Goal: Use online tool/utility: Utilize a website feature to perform a specific function

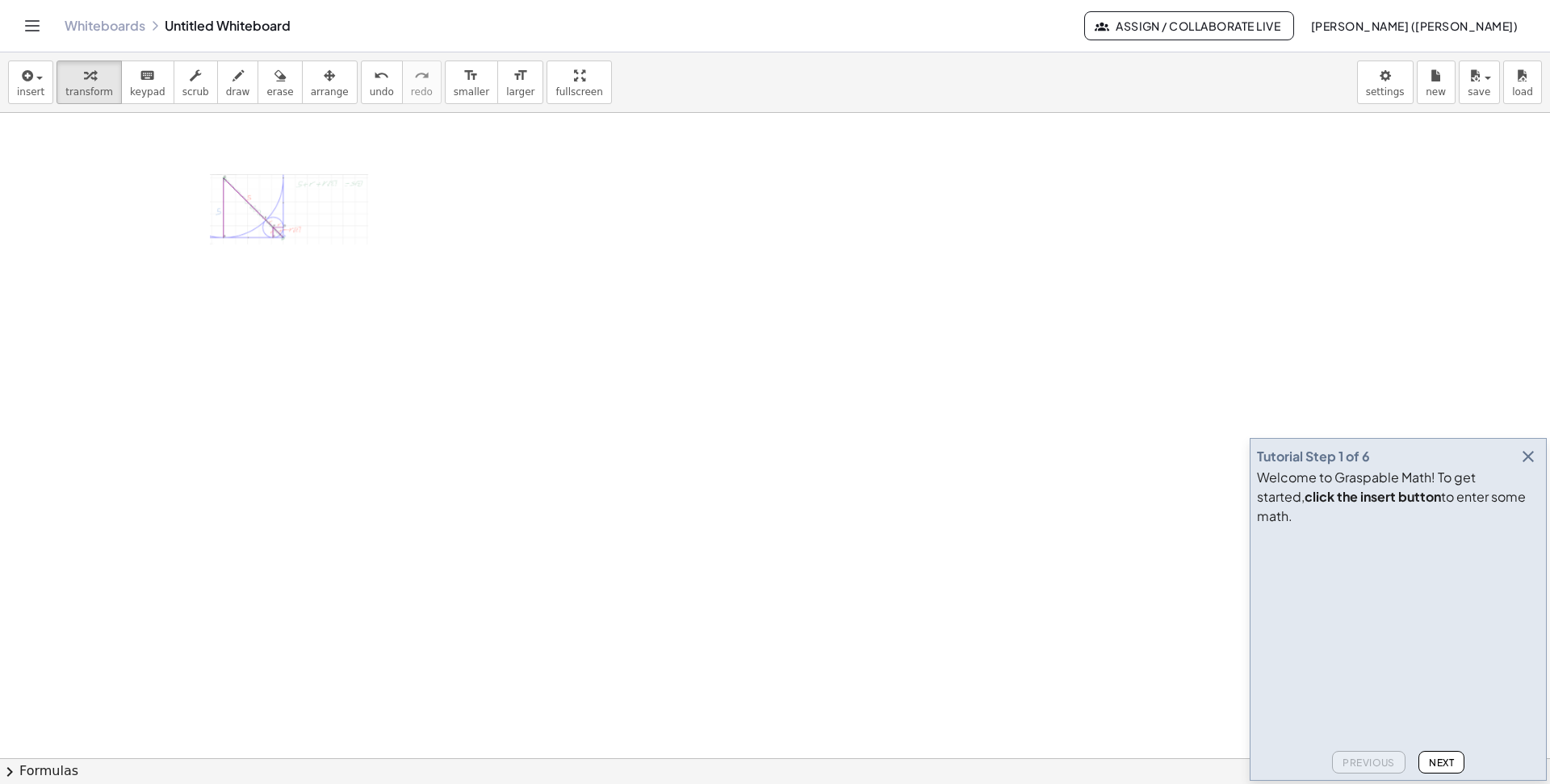
click at [1127, 466] on icon "button" at bounding box center [1527, 457] width 20 height 20
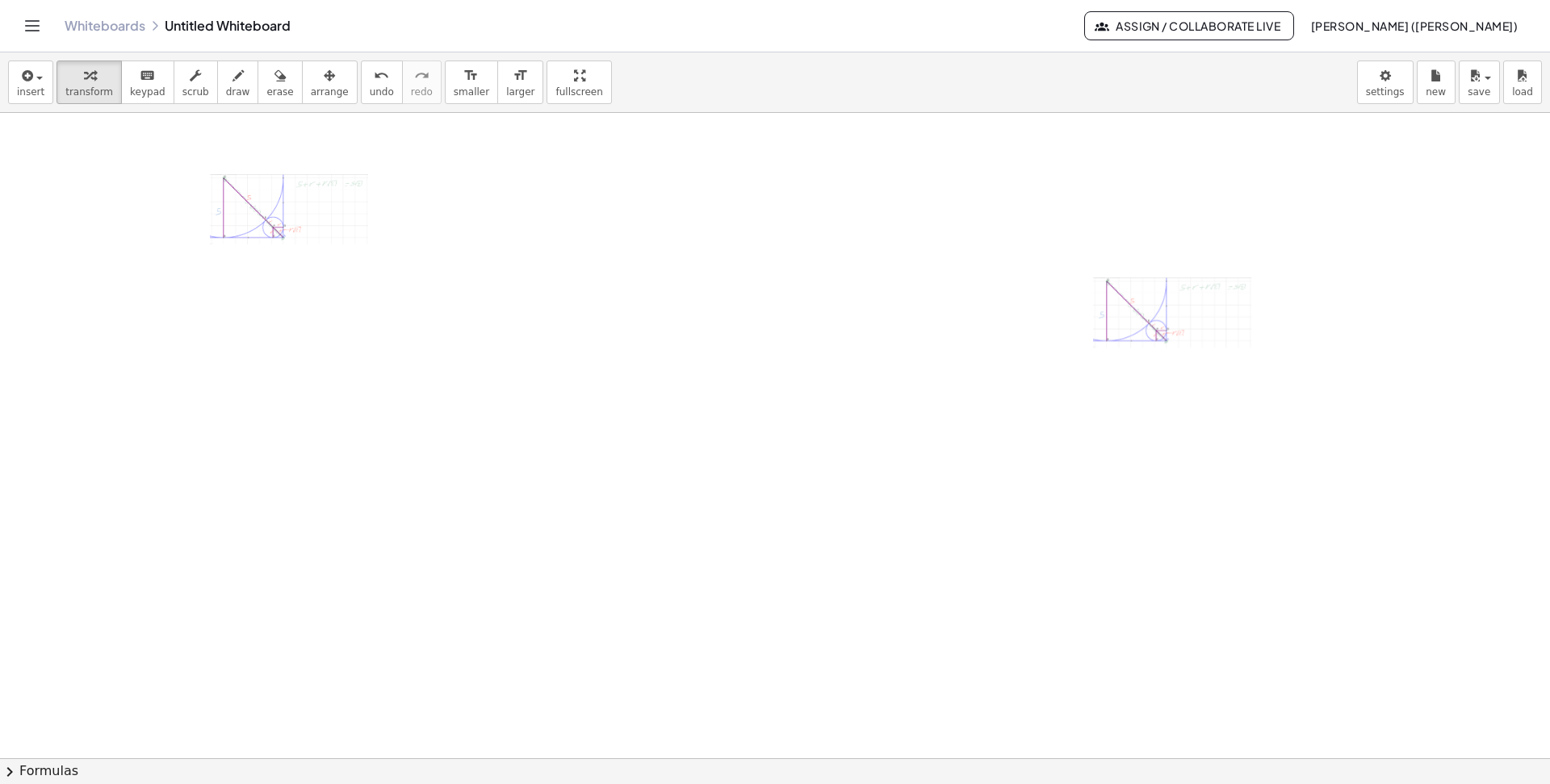
click at [308, 203] on div at bounding box center [290, 210] width 161 height 72
click at [324, 78] on div "button" at bounding box center [329, 75] width 38 height 20
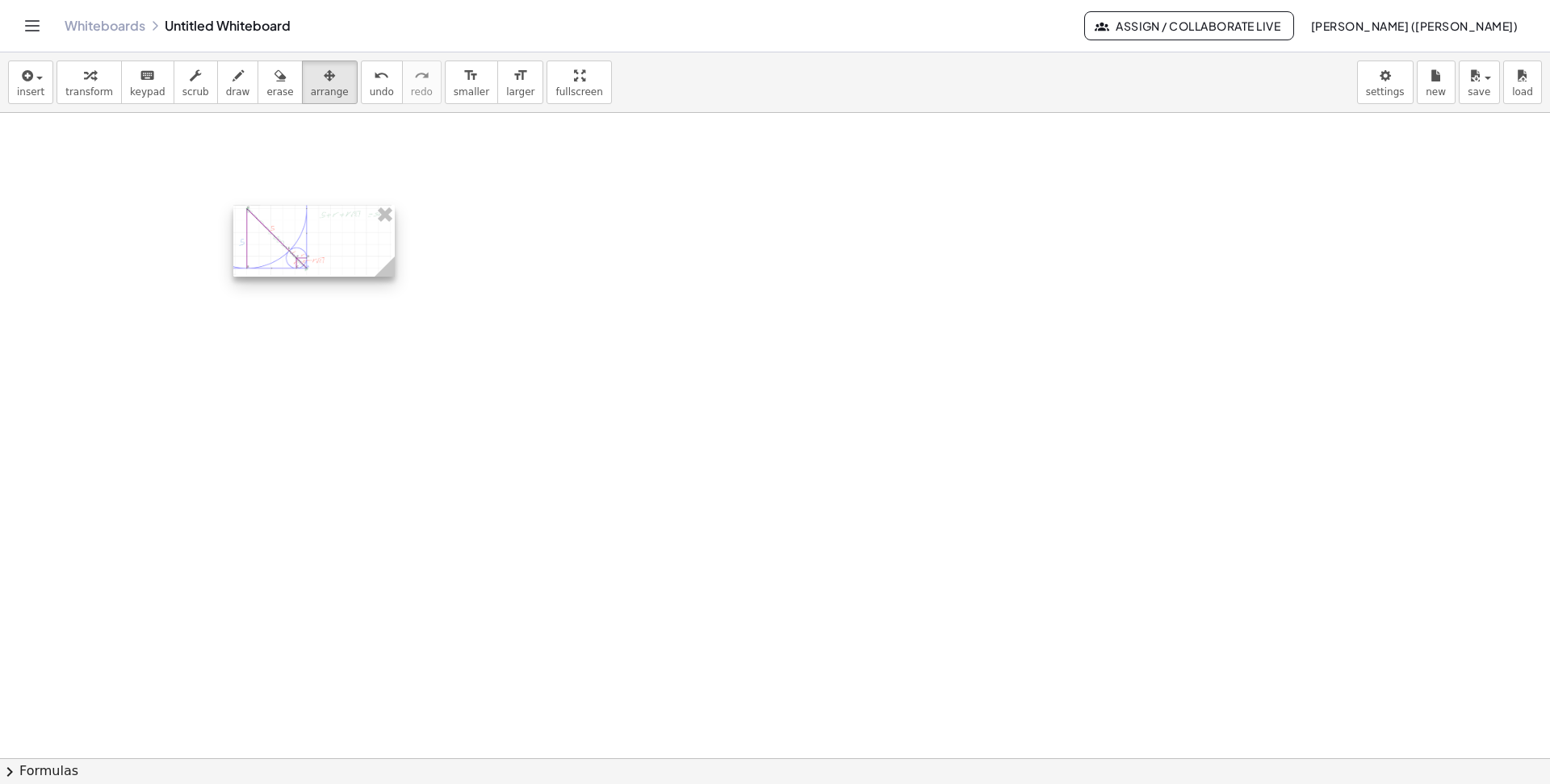
drag, startPoint x: 1045, startPoint y: 316, endPoint x: 379, endPoint y: 274, distance: 667.3
click at [348, 244] on div at bounding box center [313, 241] width 161 height 72
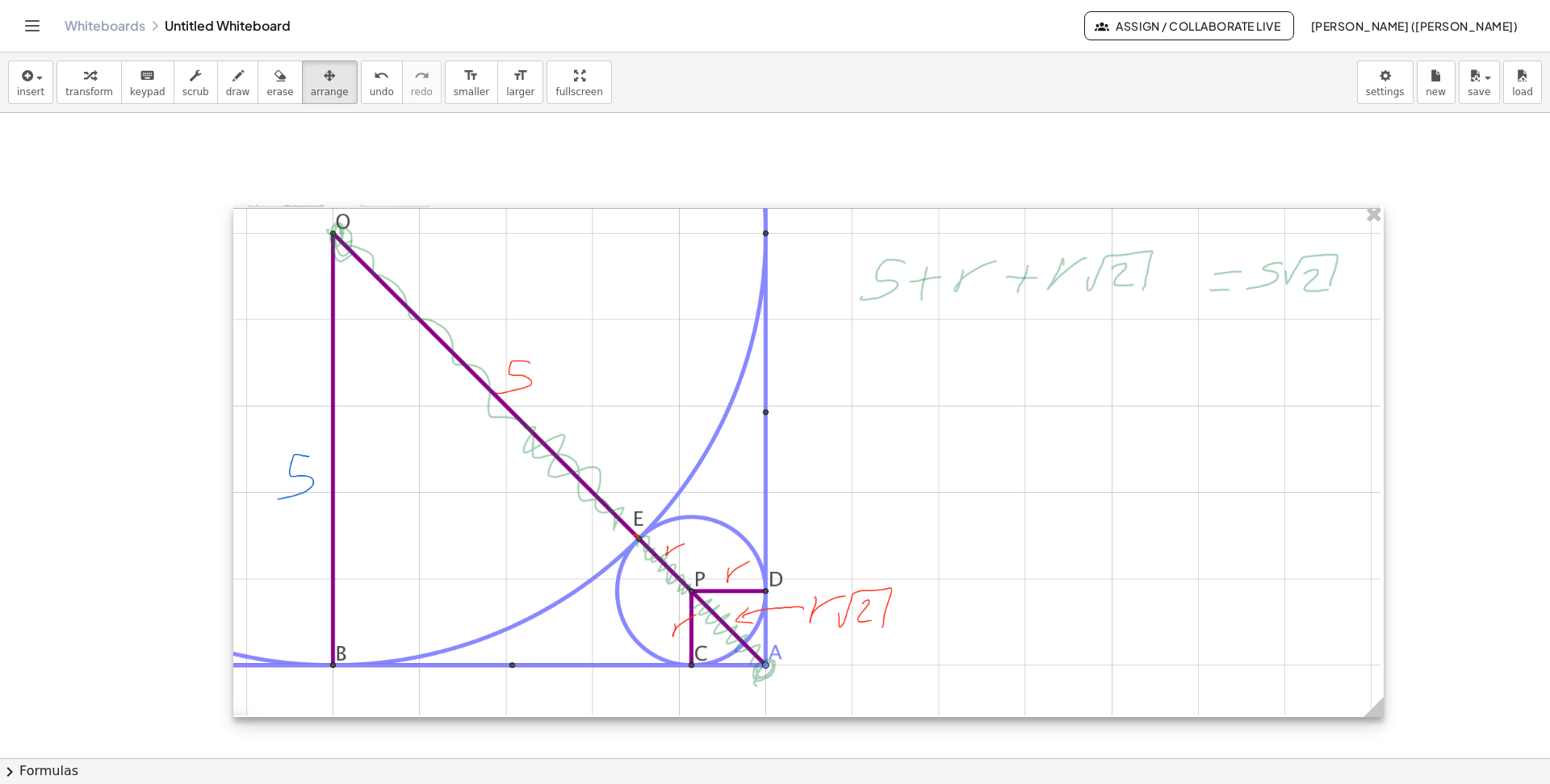
drag, startPoint x: 396, startPoint y: 274, endPoint x: 1384, endPoint y: 692, distance: 1072.8
click at [1127, 638] on icon at bounding box center [1373, 707] width 28 height 28
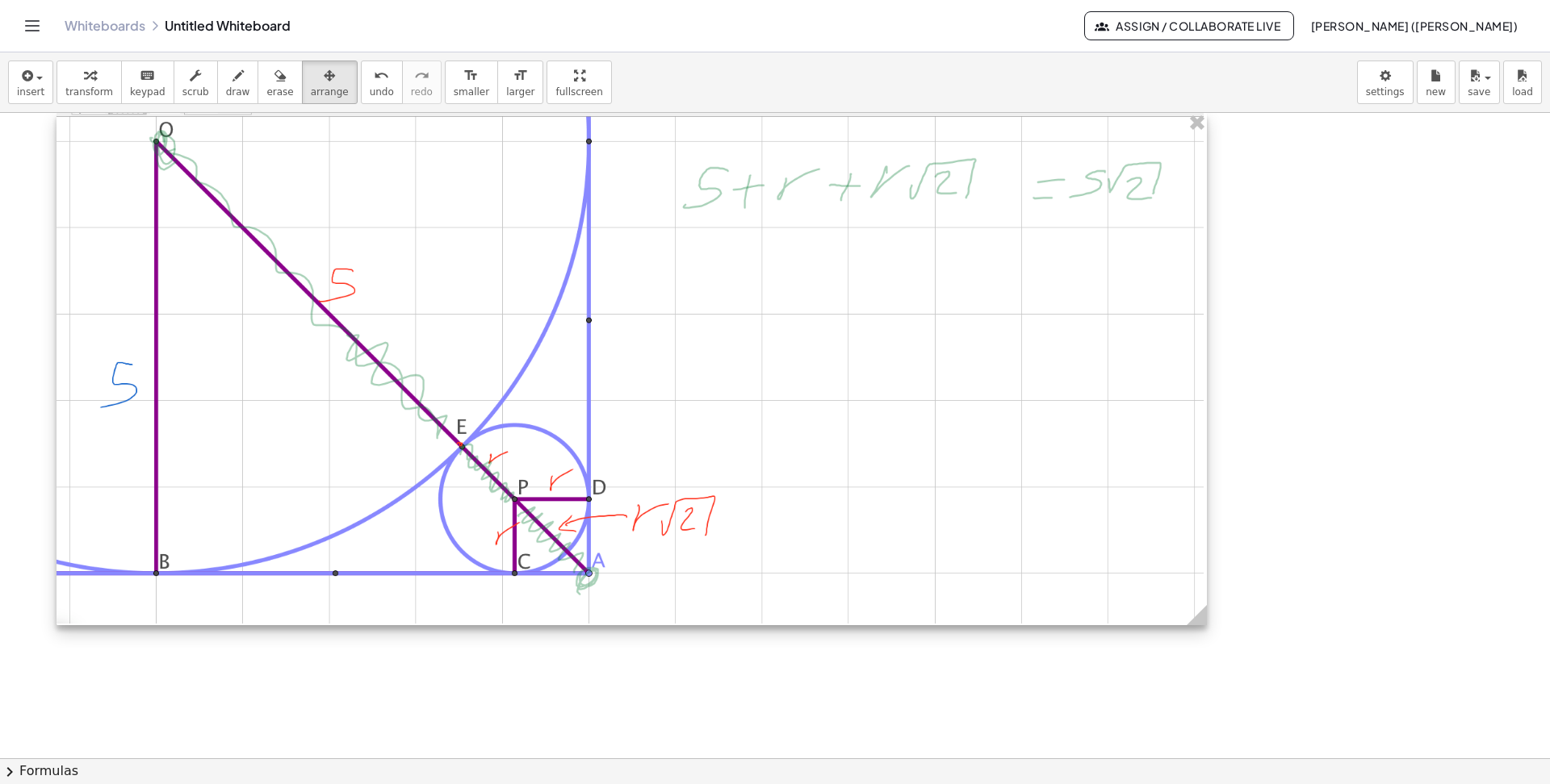
drag, startPoint x: 1146, startPoint y: 519, endPoint x: 931, endPoint y: 428, distance: 233.5
click at [931, 428] on div at bounding box center [632, 369] width 1150 height 512
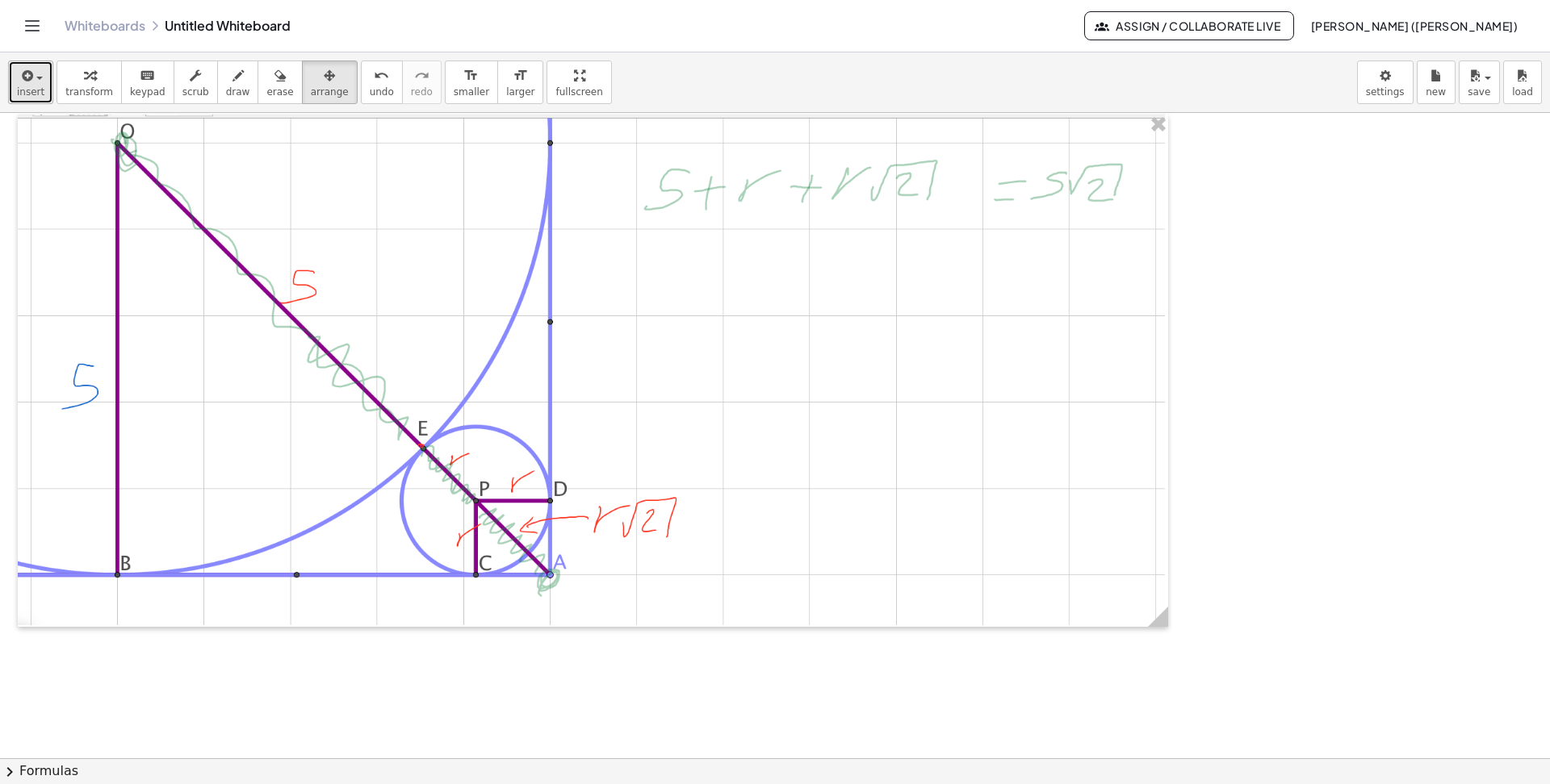
click at [32, 83] on div "button" at bounding box center [30, 75] width 27 height 20
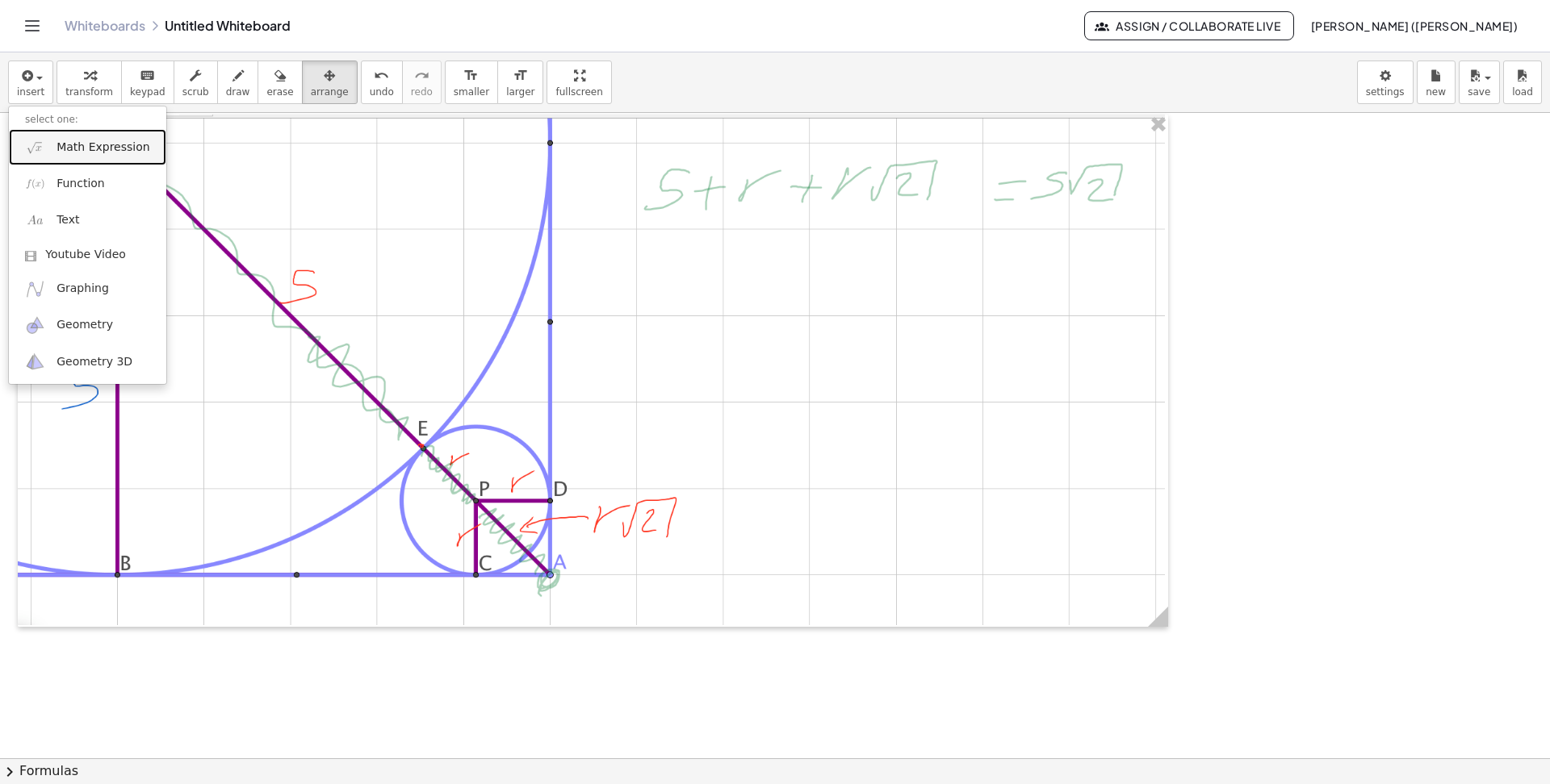
click at [83, 152] on span "Math Expression" at bounding box center [103, 147] width 93 height 16
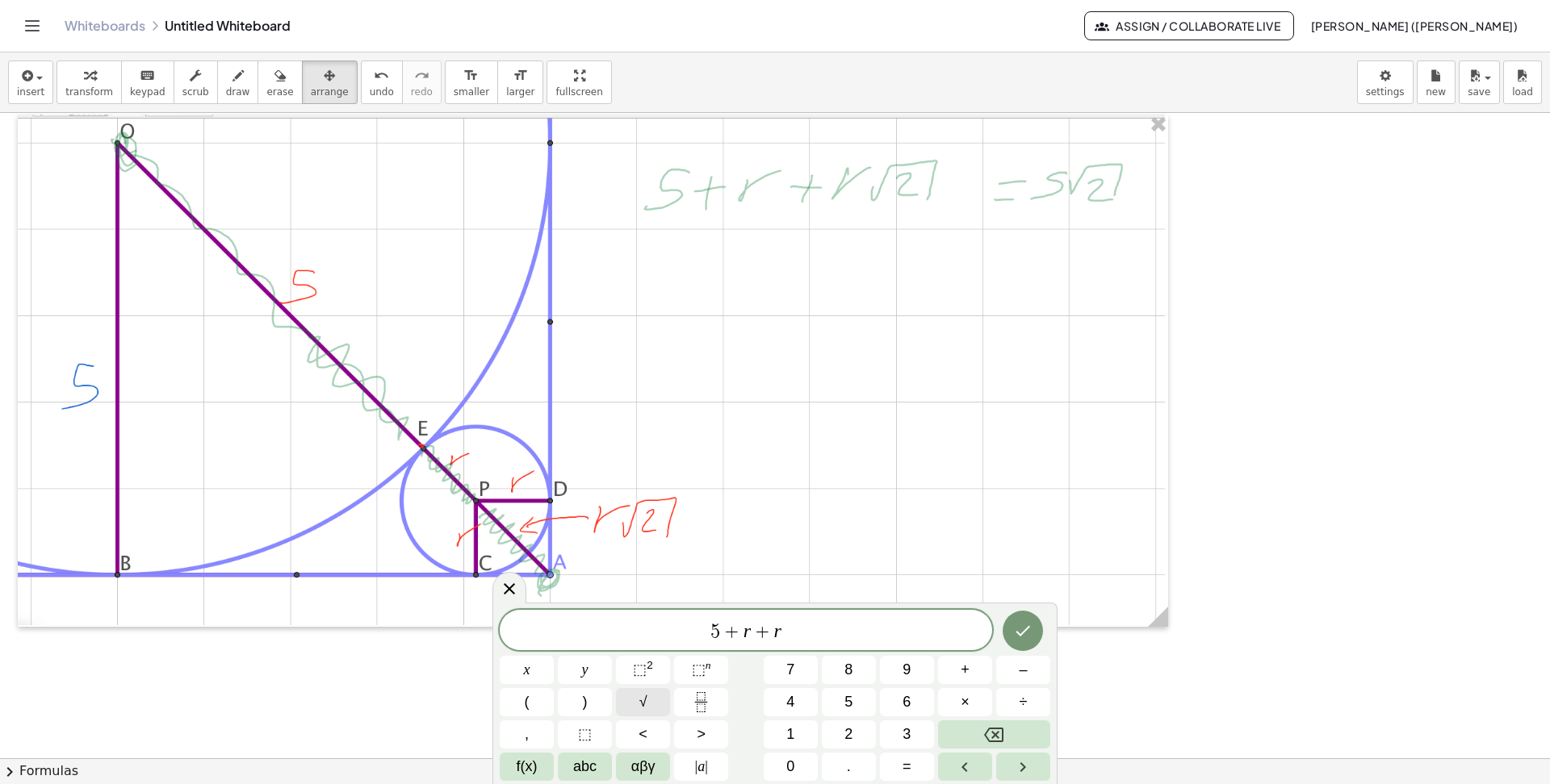
click at [644, 638] on span "√" at bounding box center [643, 702] width 8 height 22
click at [968, 638] on span "×" at bounding box center [964, 702] width 8 height 22
click at [647, 638] on button "√" at bounding box center [642, 702] width 54 height 28
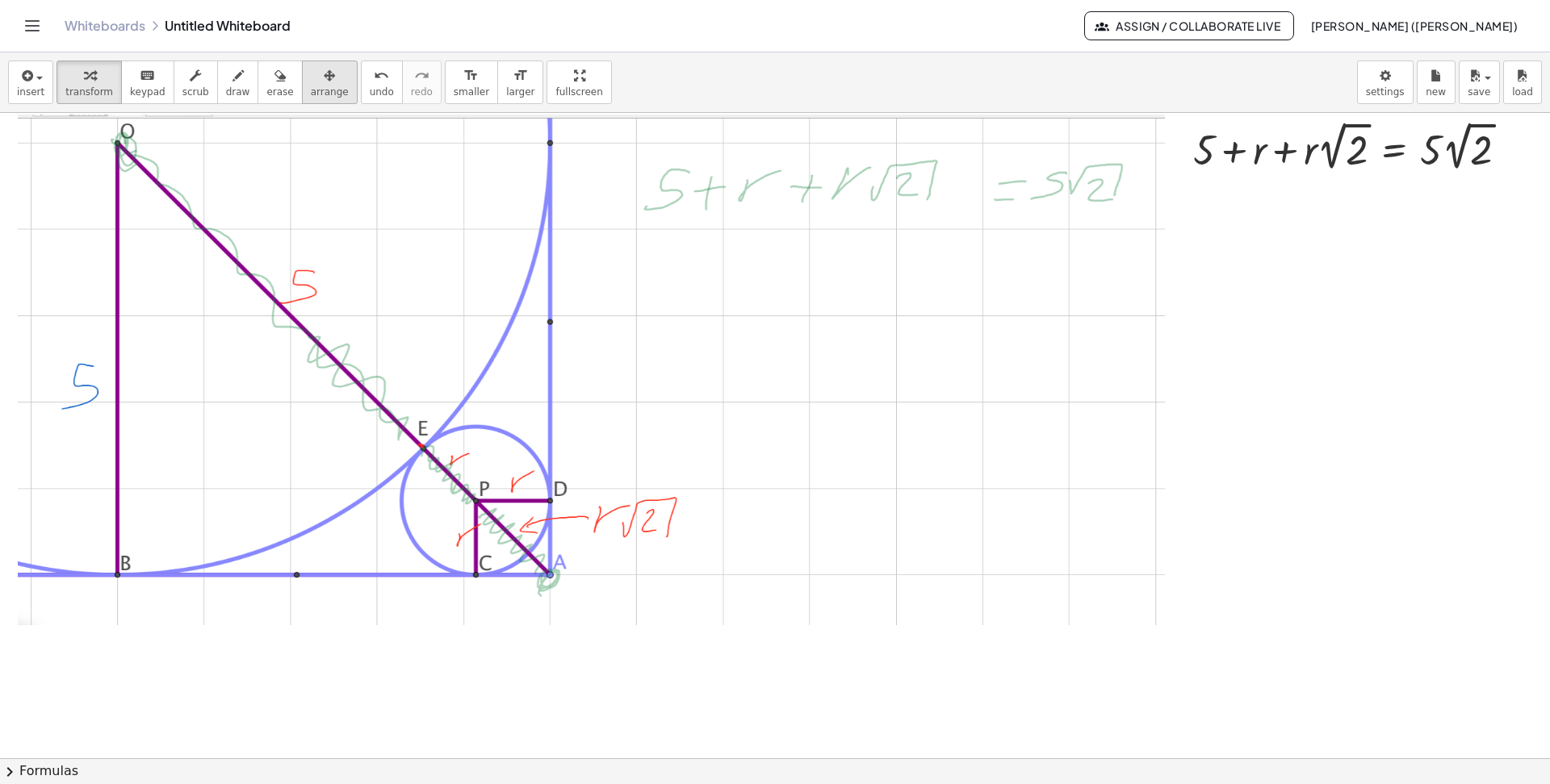
click at [324, 70] on icon "button" at bounding box center [329, 75] width 11 height 20
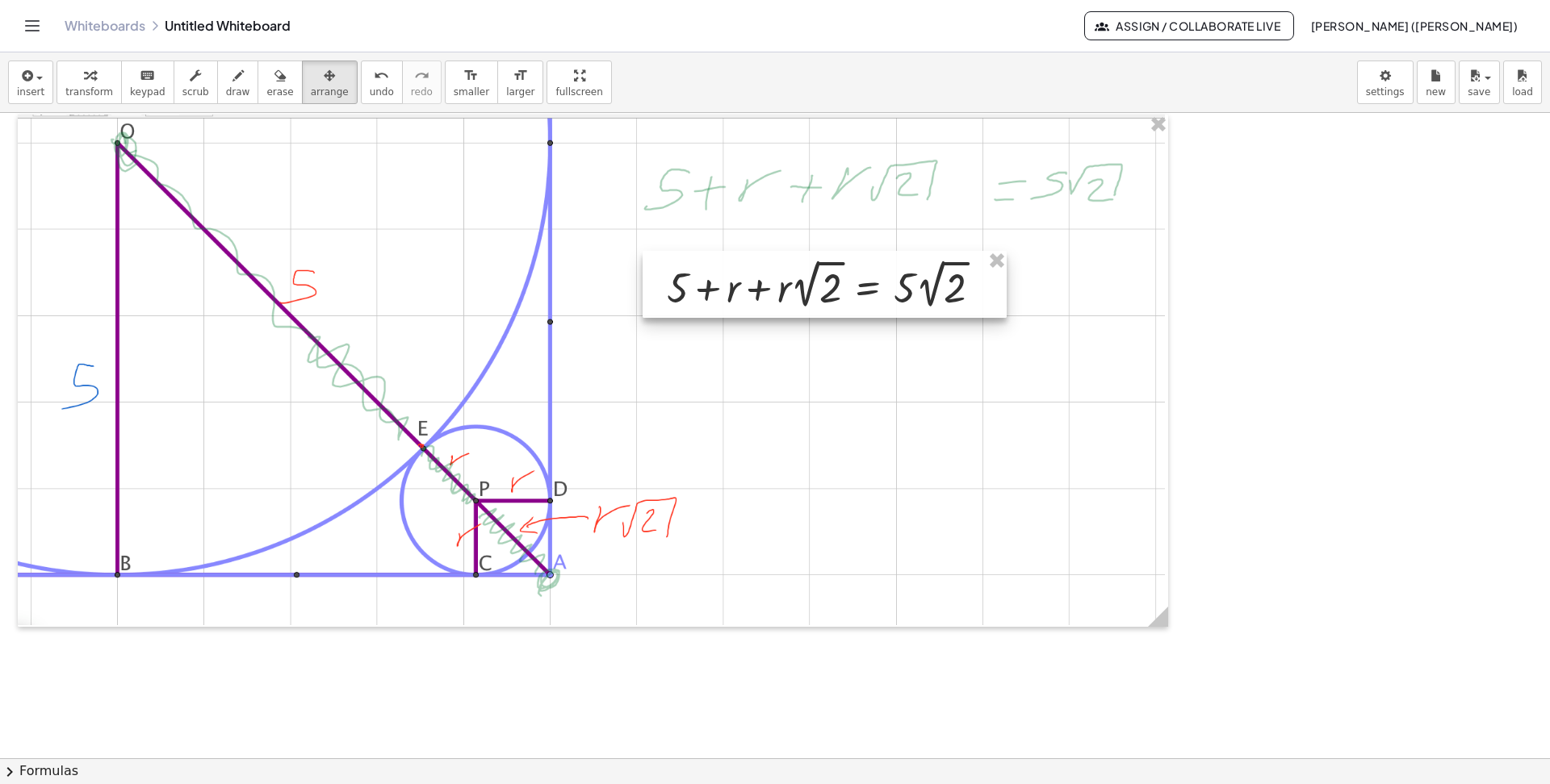
drag, startPoint x: 1251, startPoint y: 128, endPoint x: 724, endPoint y: 259, distance: 543.0
click at [724, 259] on div at bounding box center [825, 284] width 364 height 67
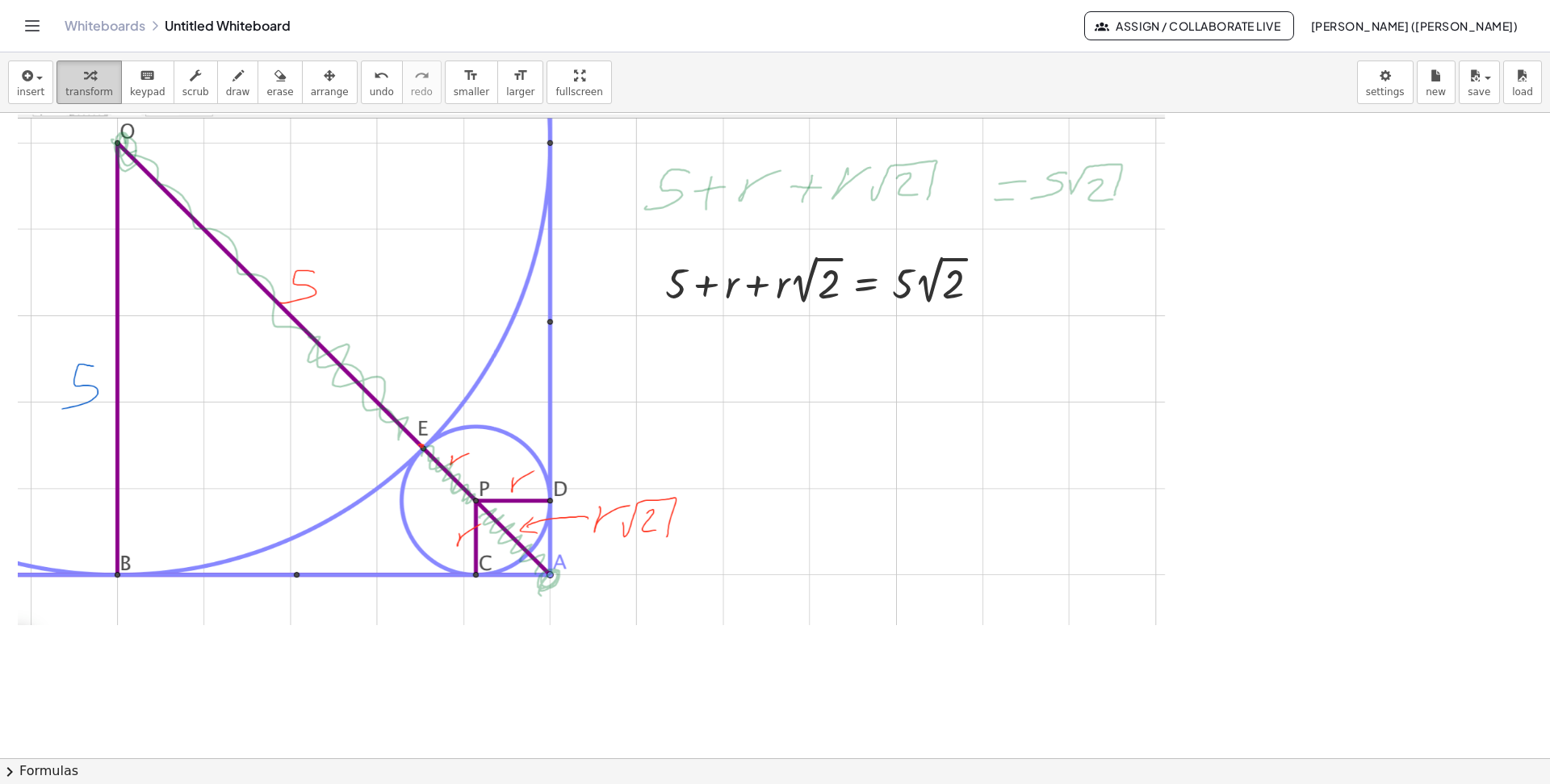
click at [94, 82] on div "button" at bounding box center [89, 75] width 47 height 20
drag, startPoint x: 675, startPoint y: 286, endPoint x: 1015, endPoint y: 281, distance: 340.0
click at [1127, 95] on body "Graspable Math Activities Get Started Activity Bank Assigned Work Classes White…" at bounding box center [775, 392] width 1550 height 784
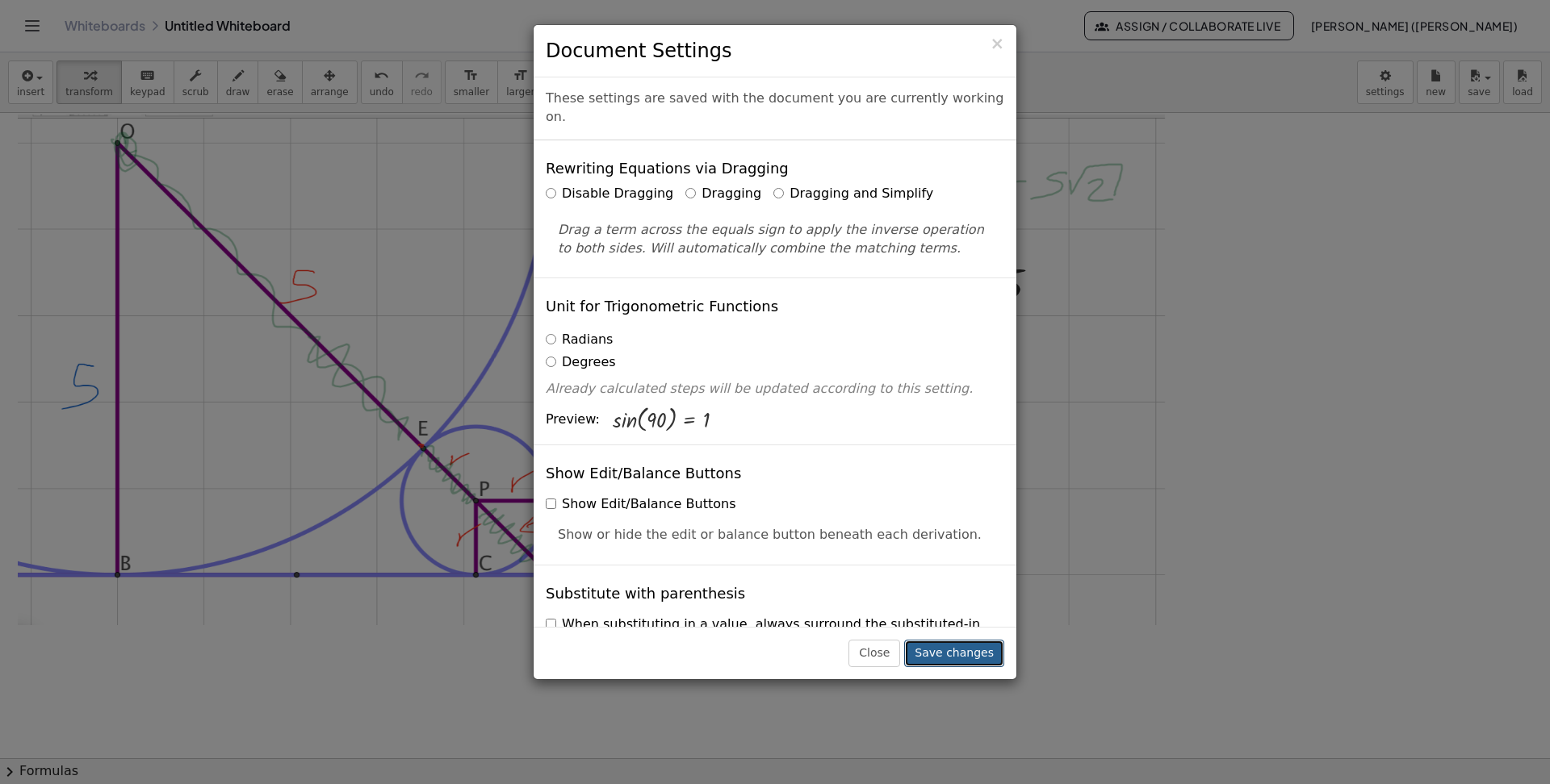
click at [954, 638] on button "Save changes" at bounding box center [954, 653] width 100 height 27
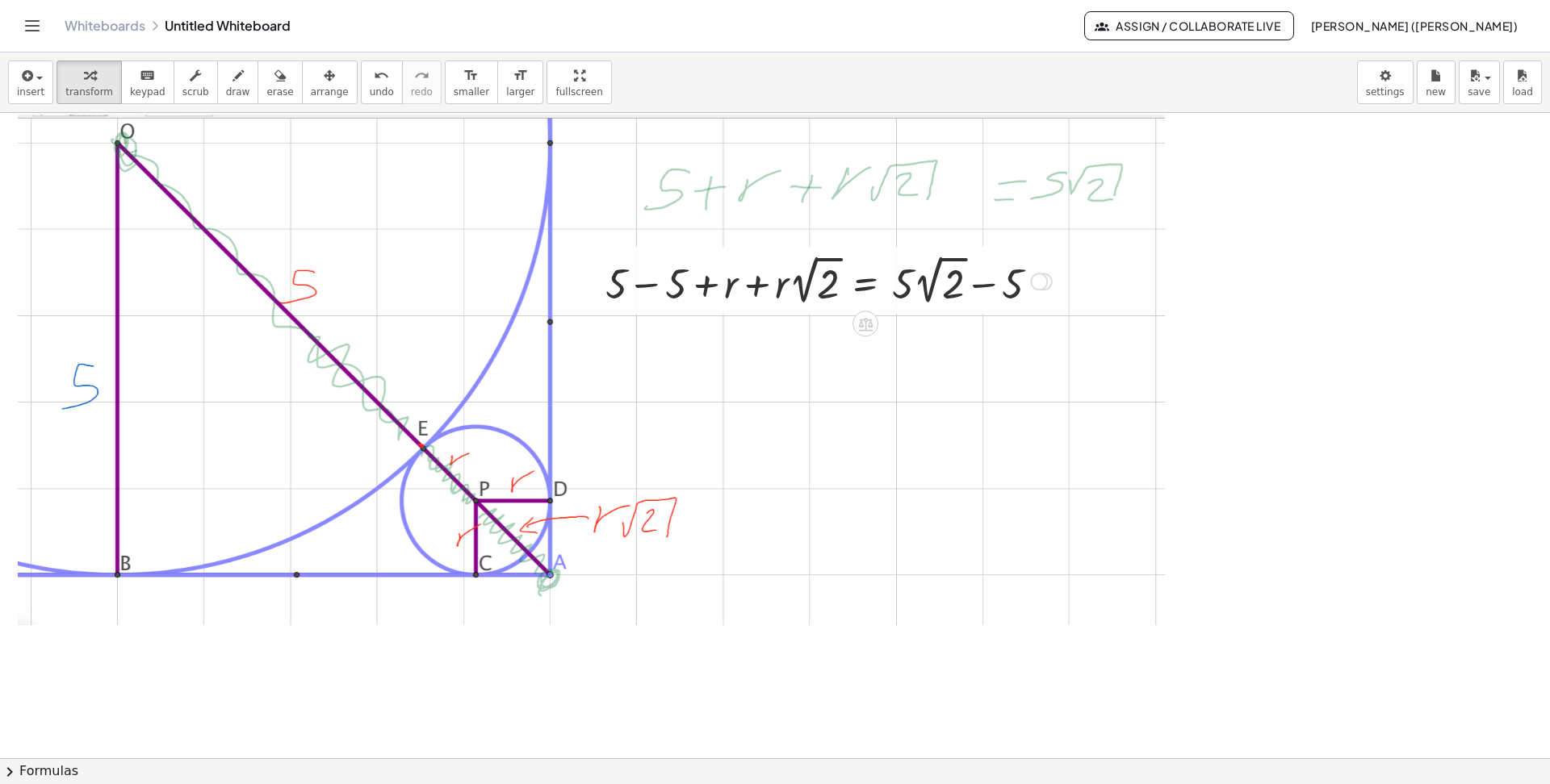
click at [652, 284] on div at bounding box center [829, 280] width 463 height 58
drag, startPoint x: 785, startPoint y: 287, endPoint x: 744, endPoint y: 285, distance: 41.0
click at [744, 285] on div at bounding box center [887, 280] width 344 height 58
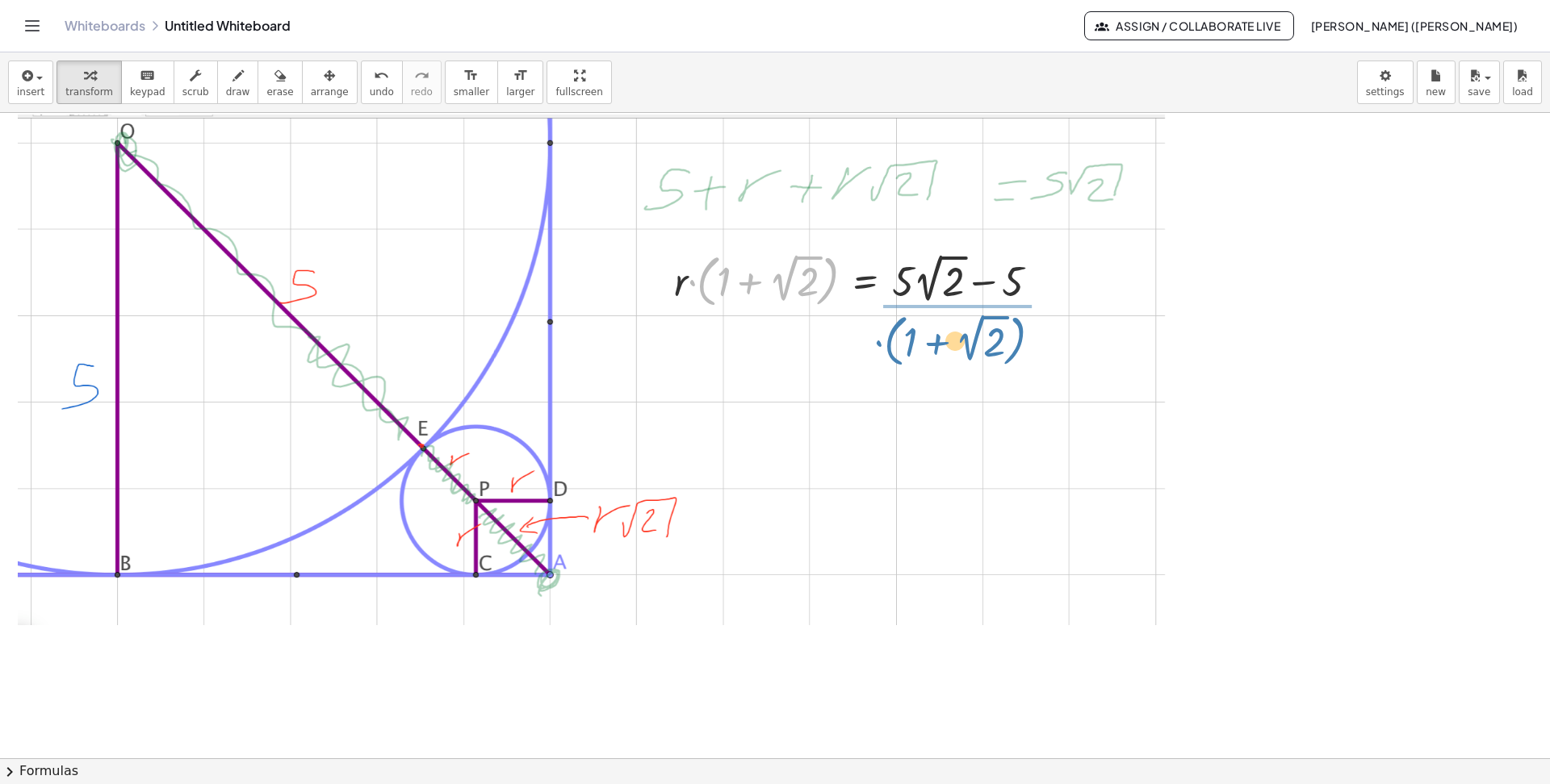
drag, startPoint x: 706, startPoint y: 271, endPoint x: 894, endPoint y: 331, distance: 197.3
click at [894, 331] on div "+ 5 + r + · r · 2 √ 2 = · 5 · 2 √ 2 + 5 − 5 + r + · r · 2 √ 2 = + · 5 · 2 √ 2 −…" at bounding box center [775, 759] width 1550 height 1291
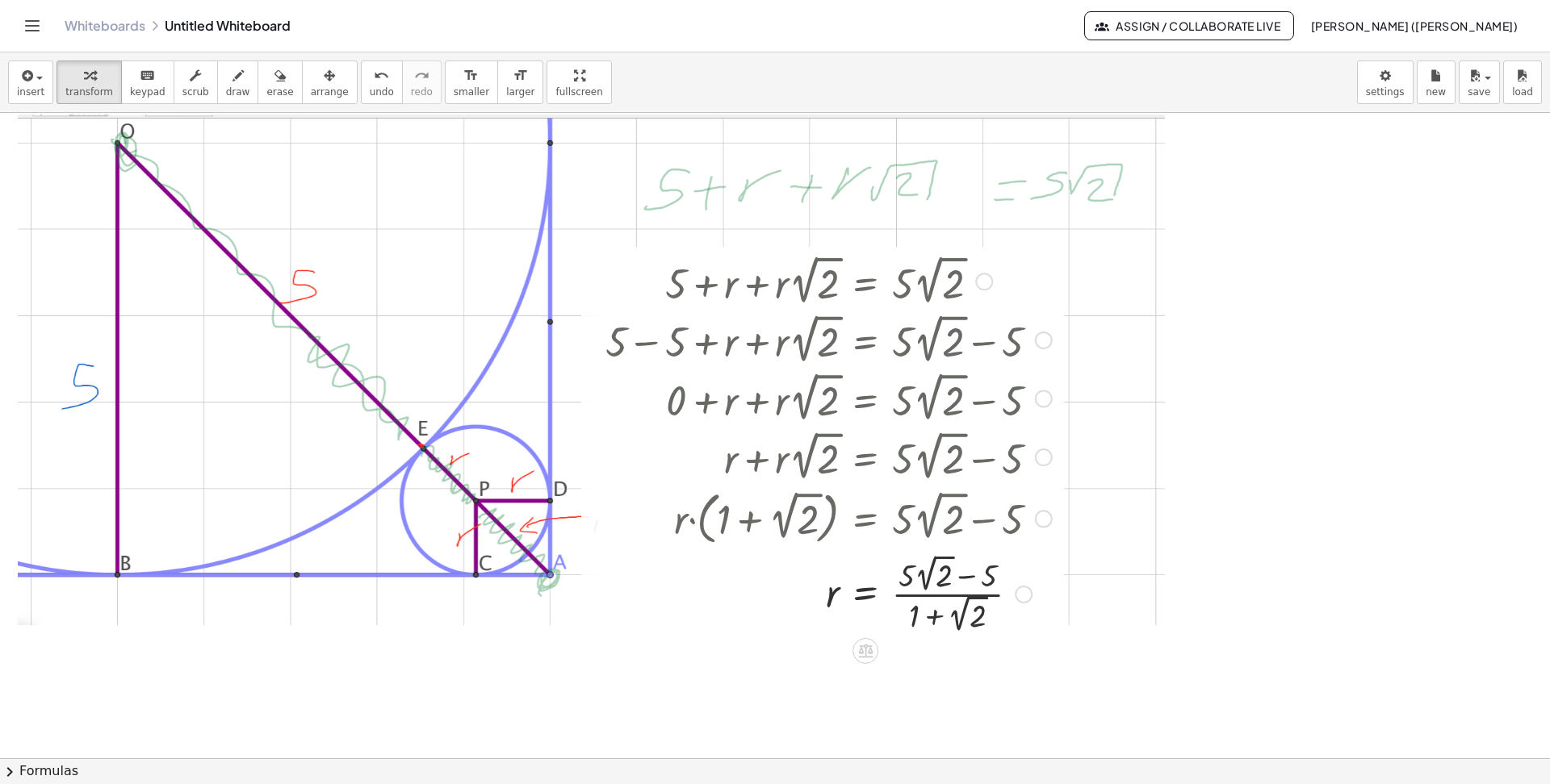
drag, startPoint x: 1021, startPoint y: 283, endPoint x: 977, endPoint y: 710, distance: 429.3
click at [977, 638] on div "+ 5 + r + · r · 2 √ 2 = · 5 · 2 √ 2 + 5 − 5 + r + · r · 2 √ 2 = + · 5 · 2 √ 2 −…" at bounding box center [775, 759] width 1550 height 1291
click at [931, 595] on div at bounding box center [829, 592] width 463 height 86
click at [1021, 595] on div at bounding box center [1023, 594] width 18 height 18
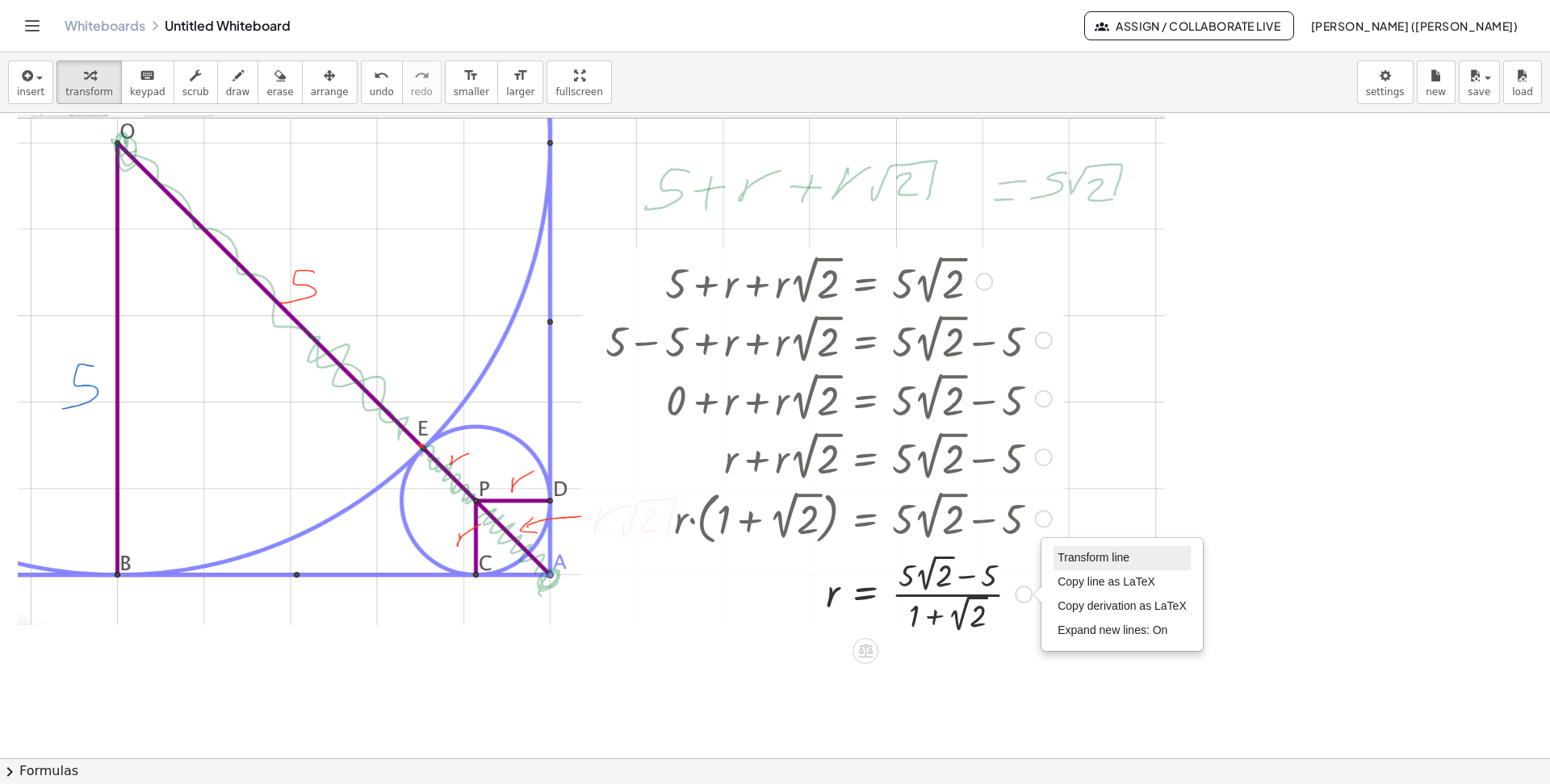
click at [1077, 556] on span "Transform line" at bounding box center [1093, 558] width 72 height 13
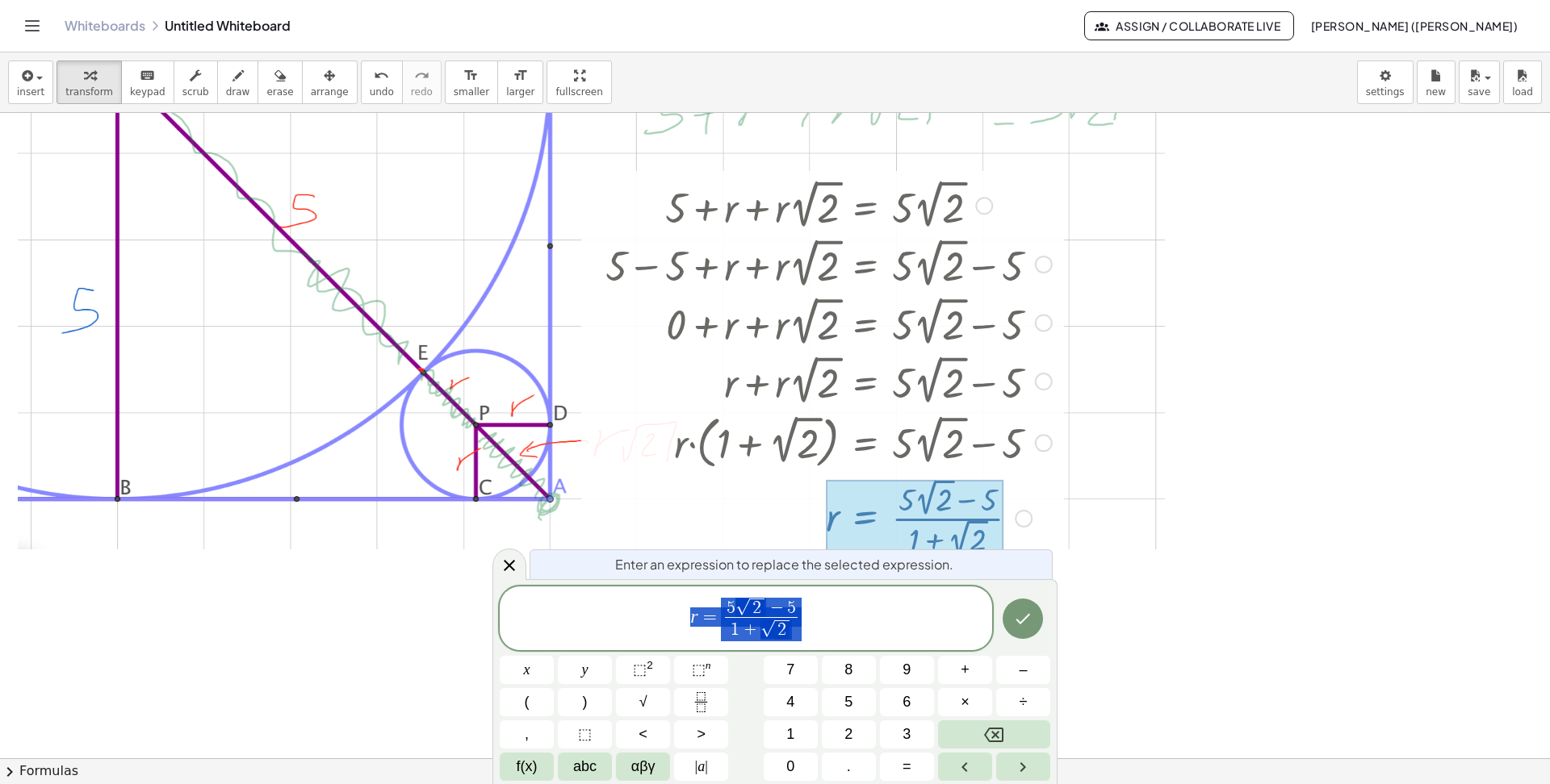
scroll to position [77, 0]
click at [814, 612] on span "r = 5 √ 2 − 5 1 + √ 2 ​" at bounding box center [746, 620] width 493 height 47
click at [962, 638] on span "×" at bounding box center [964, 702] width 8 height 22
click at [699, 638] on icon "Fraction" at bounding box center [700, 702] width 20 height 20
click at [646, 638] on span "√" at bounding box center [643, 702] width 8 height 22
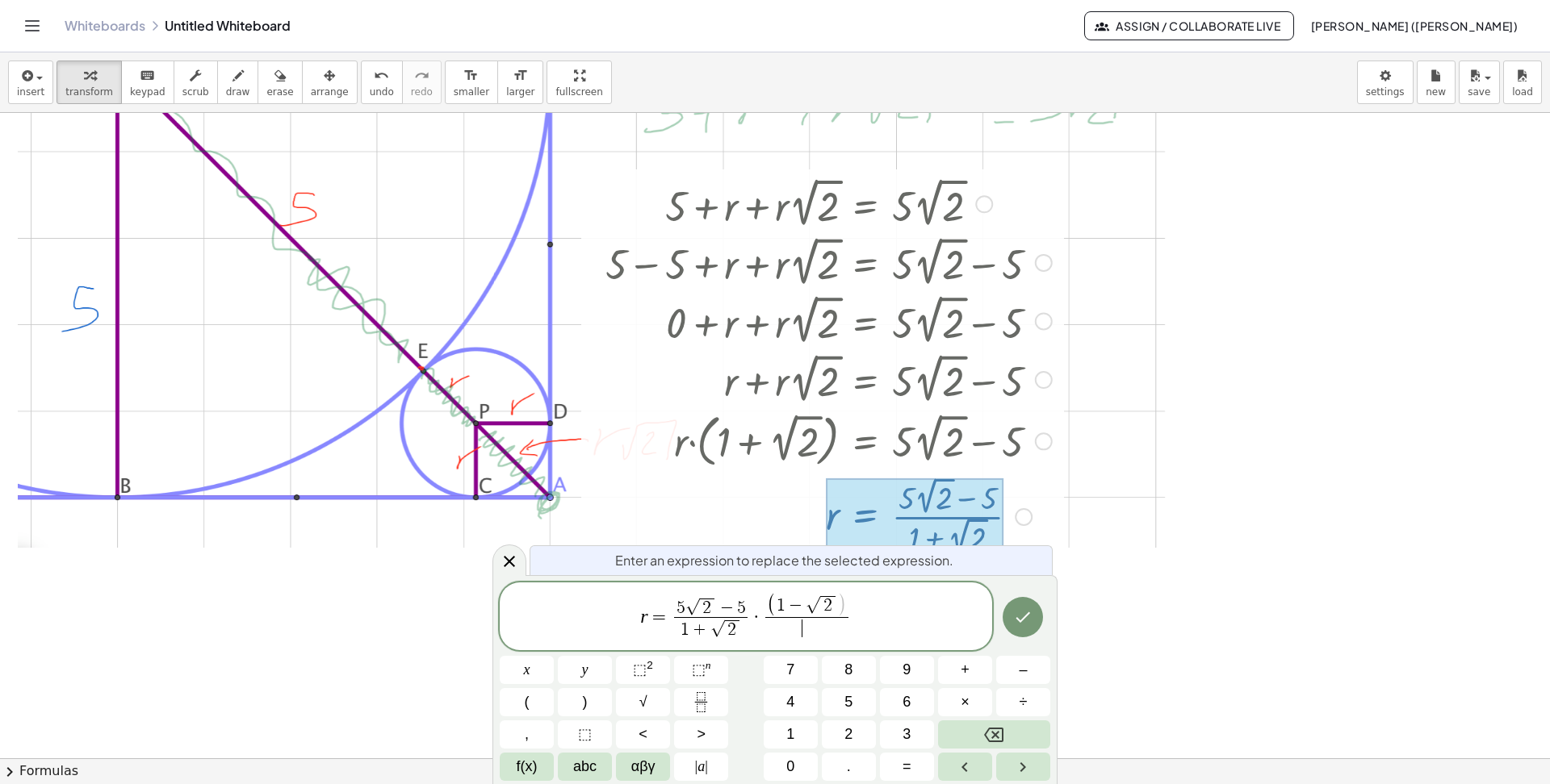
click at [810, 634] on span "​" at bounding box center [806, 627] width 82 height 22
click at [649, 638] on button "√" at bounding box center [642, 702] width 54 height 28
click at [1016, 620] on icon "Done" at bounding box center [1022, 615] width 20 height 20
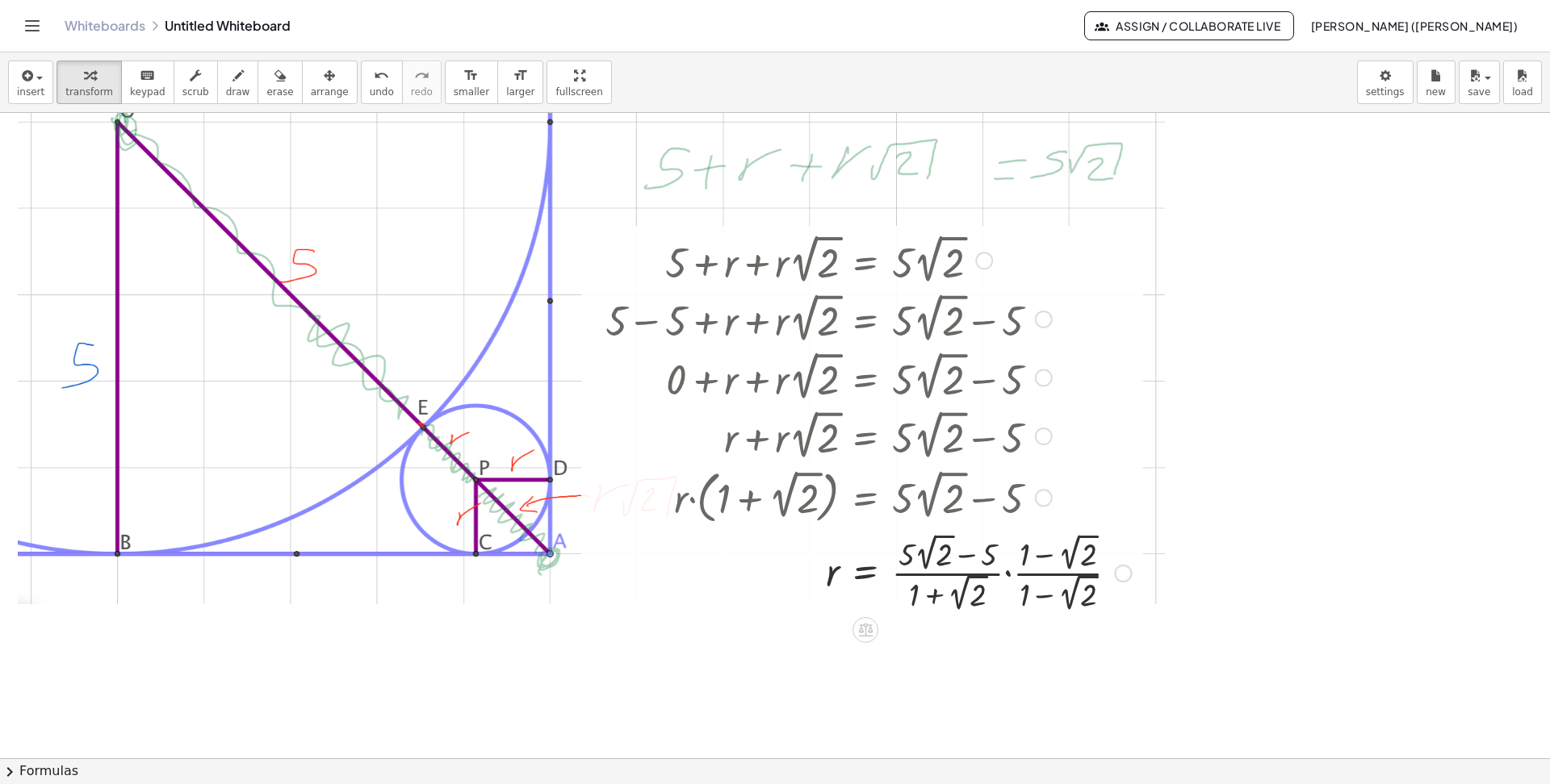
scroll to position [0, 0]
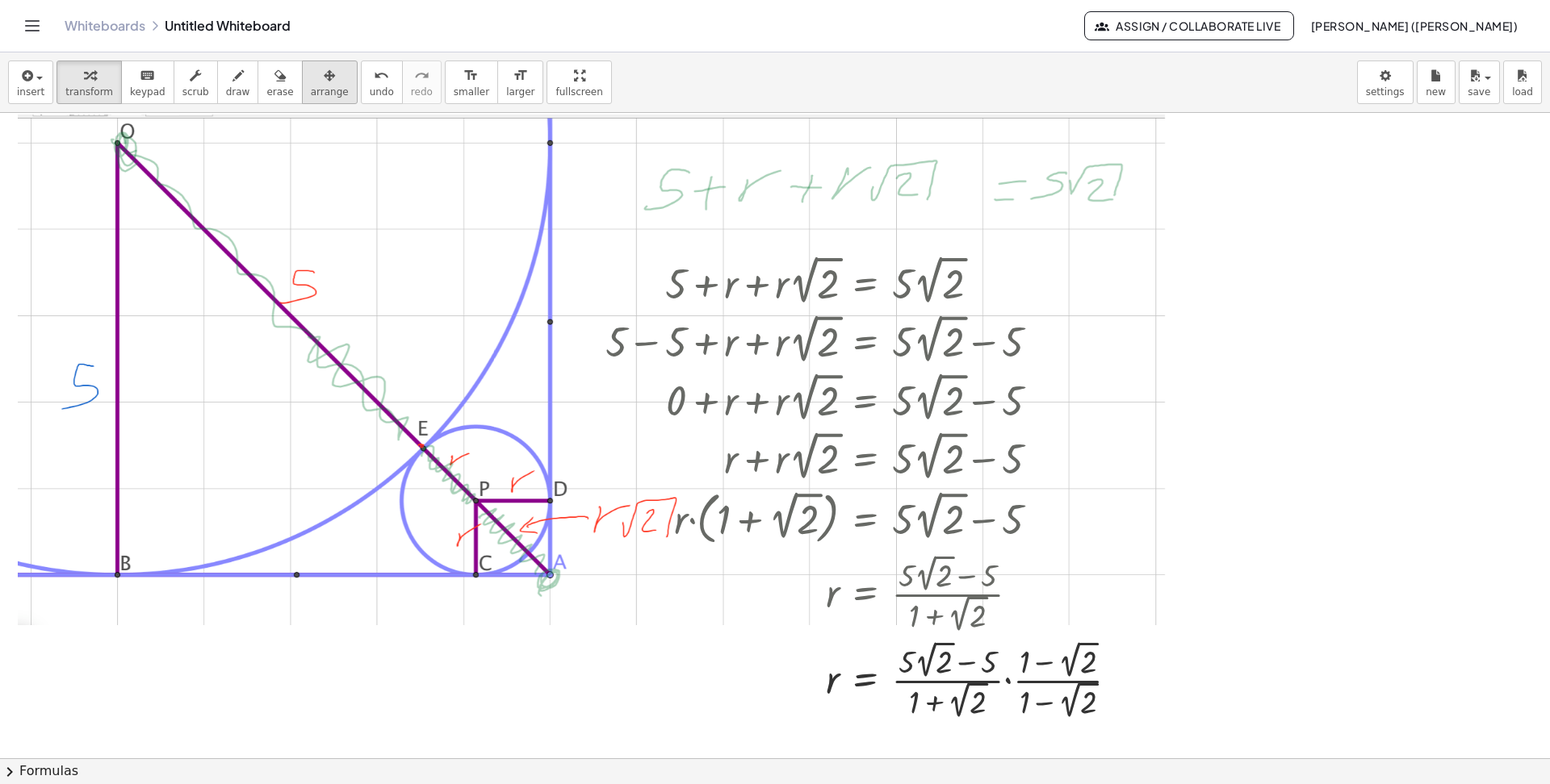
click at [324, 75] on icon "button" at bounding box center [329, 75] width 11 height 20
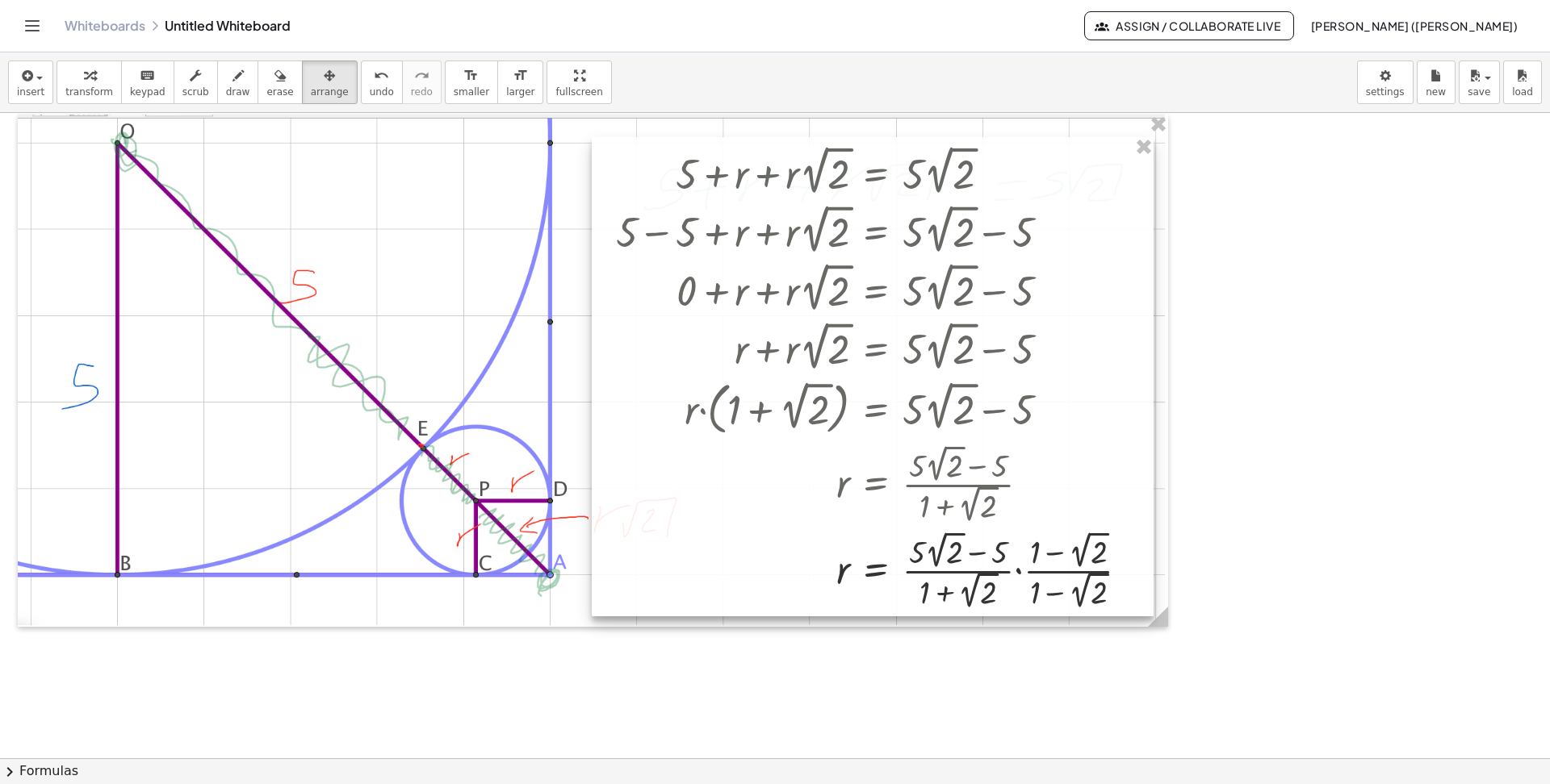
drag, startPoint x: 790, startPoint y: 360, endPoint x: 799, endPoint y: 250, distance: 110.4
click at [799, 250] on div at bounding box center [872, 376] width 562 height 479
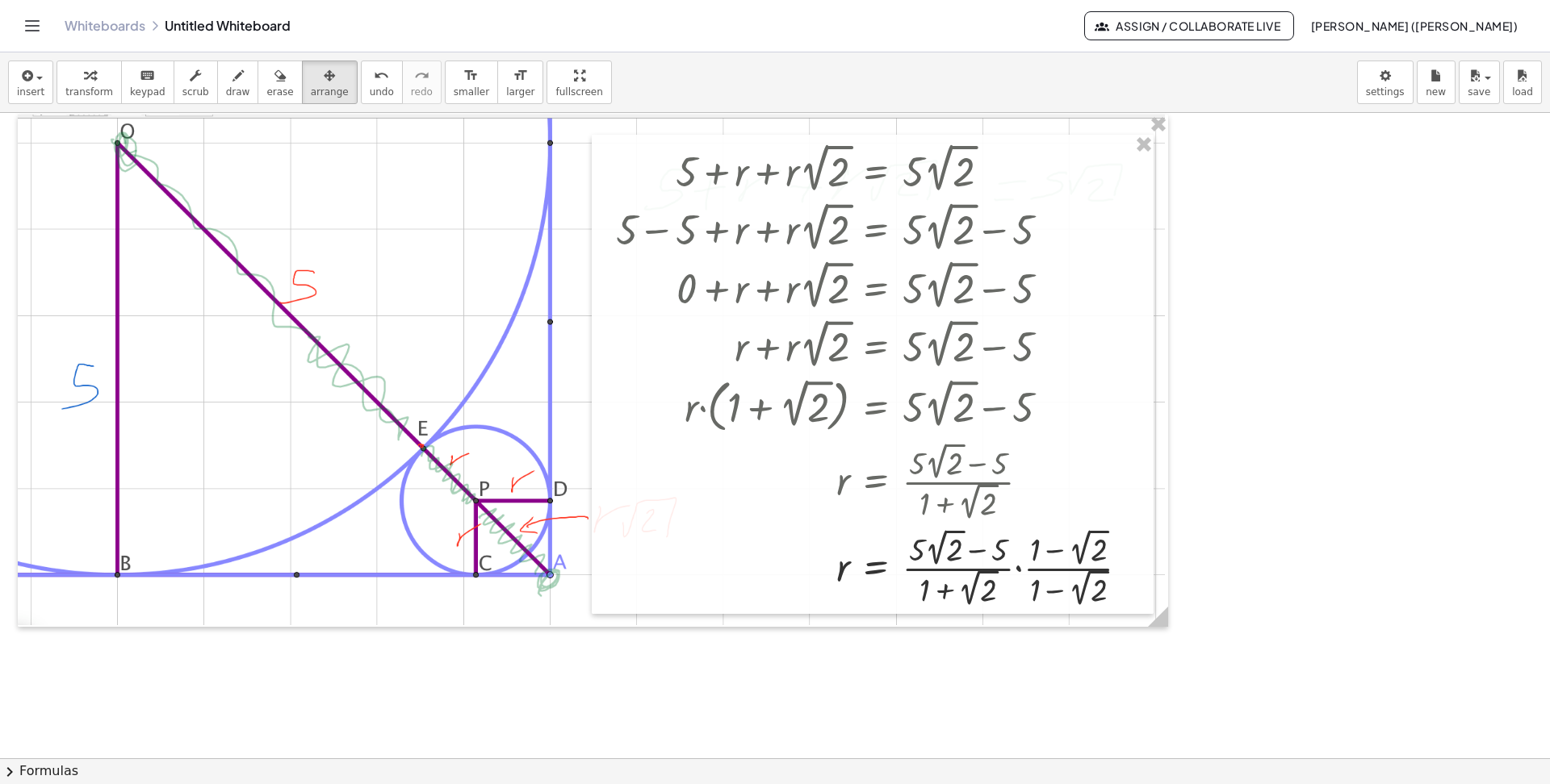
click at [1127, 548] on div at bounding box center [775, 759] width 1550 height 1291
click at [89, 80] on icon "button" at bounding box center [90, 75] width 11 height 20
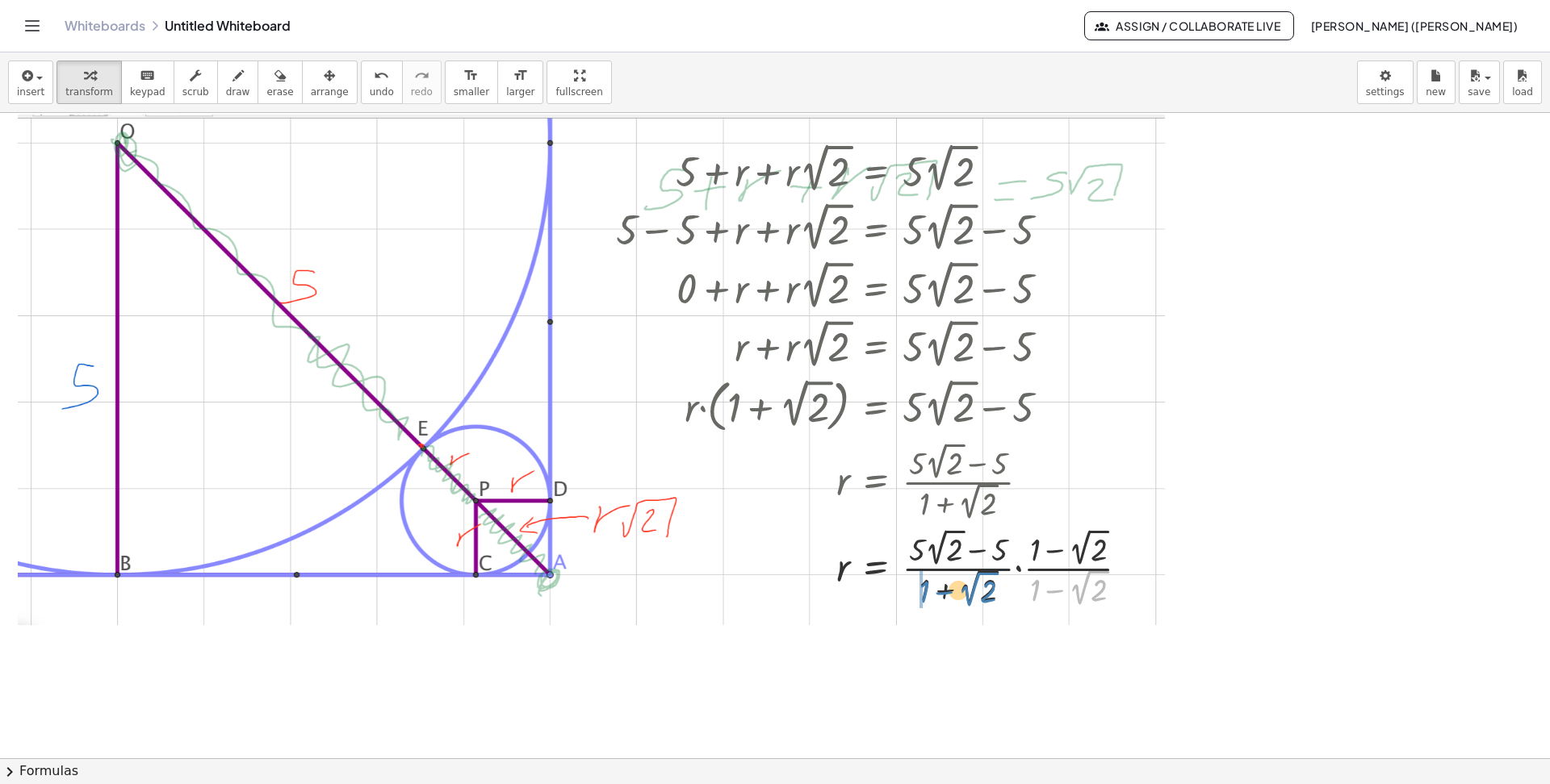
drag, startPoint x: 1061, startPoint y: 592, endPoint x: 950, endPoint y: 592, distance: 111.0
click at [950, 592] on div at bounding box center [879, 566] width 542 height 86
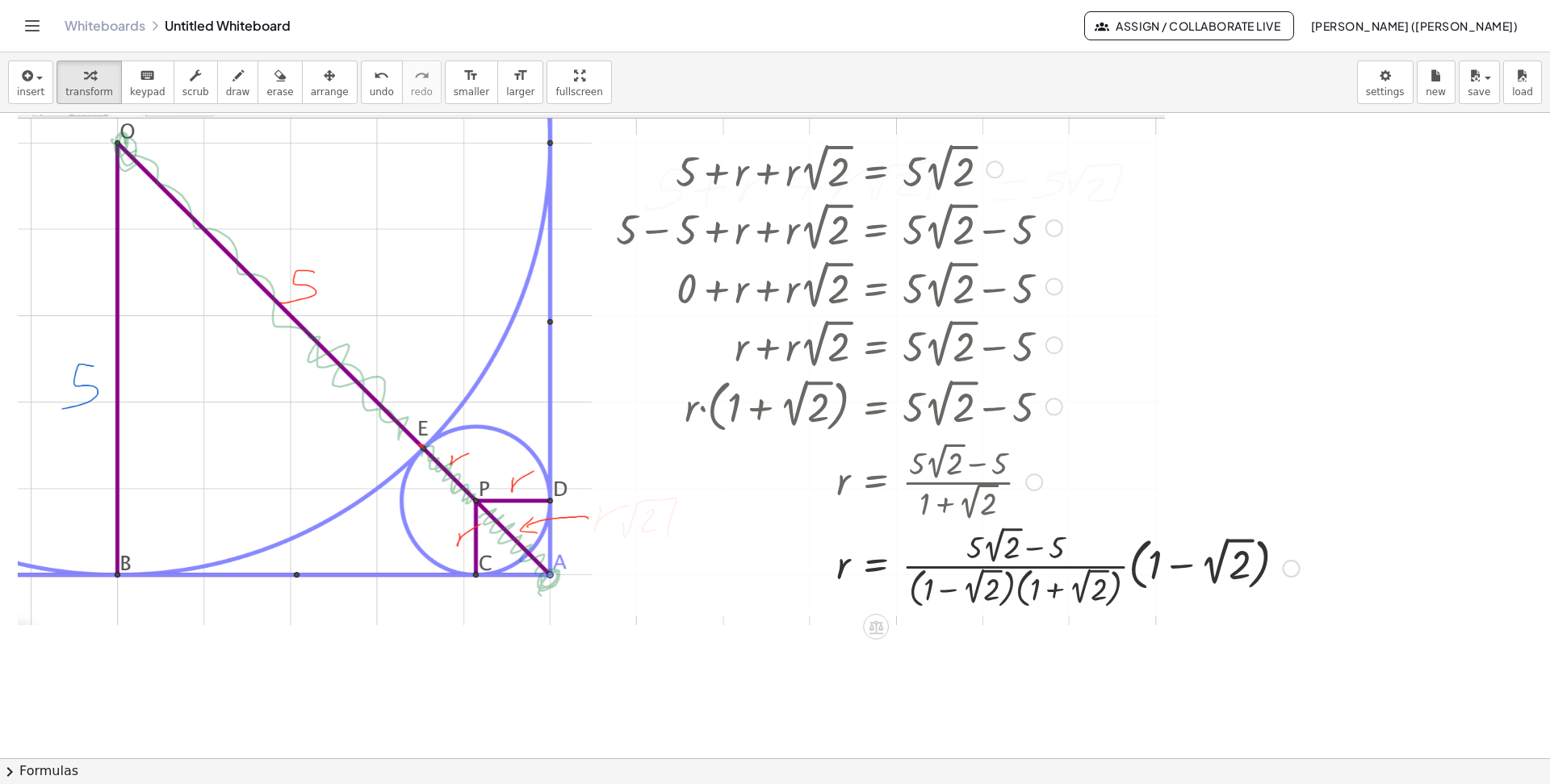
click at [1011, 587] on div at bounding box center [957, 567] width 699 height 92
click at [1014, 588] on div at bounding box center [957, 567] width 699 height 92
click at [1016, 587] on div at bounding box center [957, 567] width 699 height 92
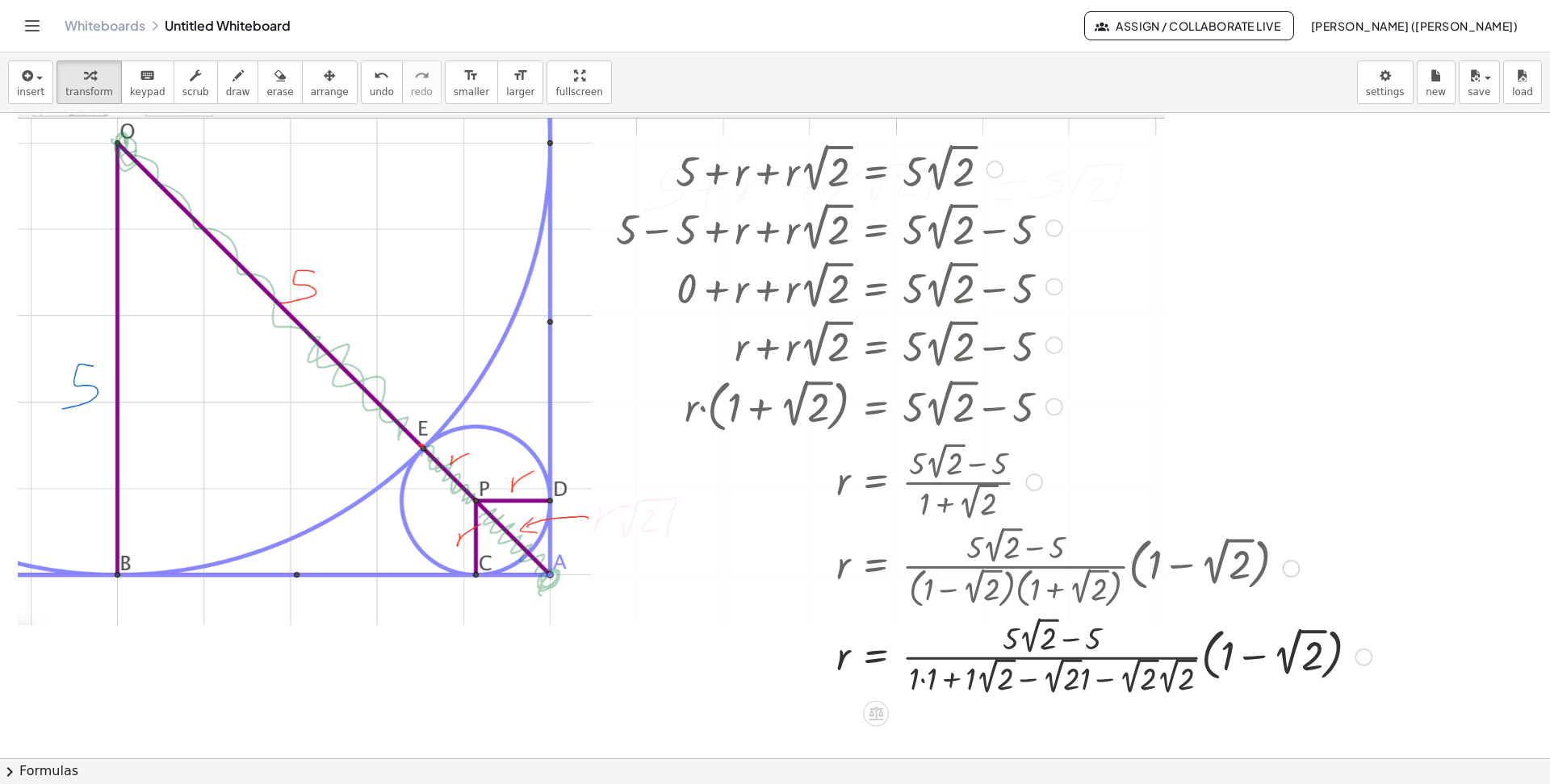
click at [953, 638] on div at bounding box center [993, 655] width 771 height 86
click at [1027, 638] on div at bounding box center [993, 655] width 771 height 86
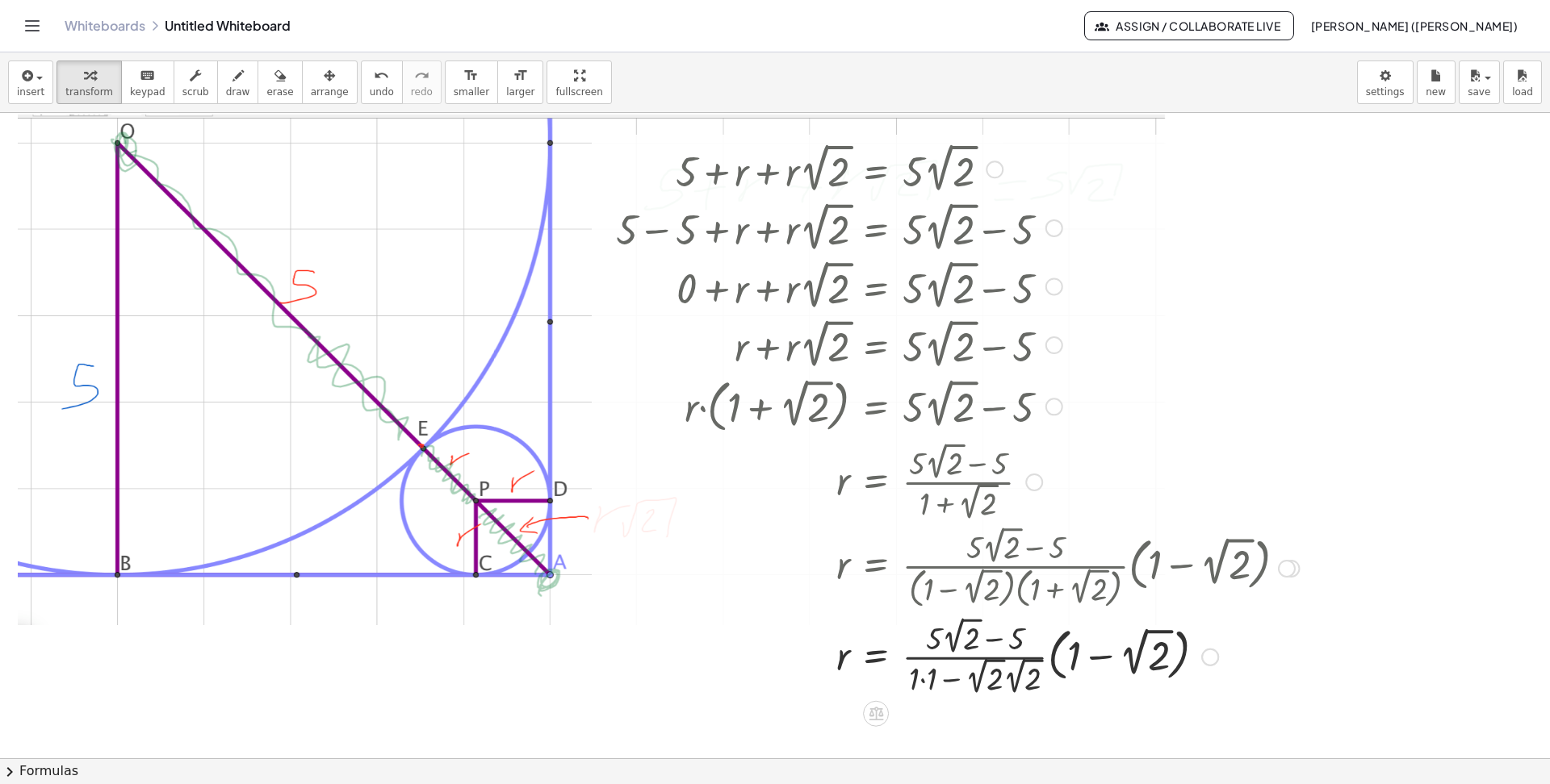
click at [1015, 638] on div at bounding box center [957, 655] width 699 height 86
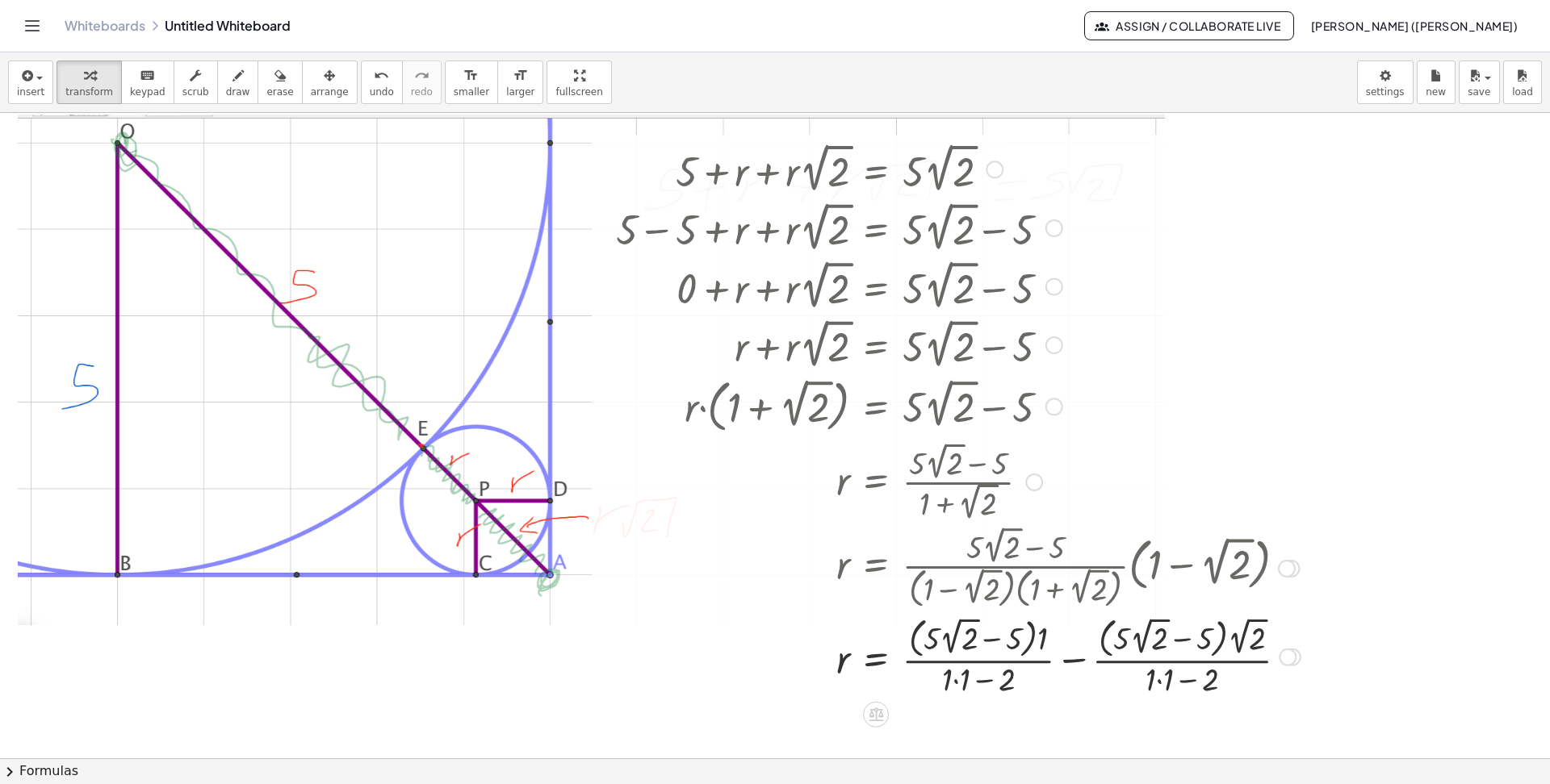
click at [983, 638] on div at bounding box center [958, 655] width 700 height 88
click at [954, 638] on div at bounding box center [958, 655] width 700 height 88
click at [1127, 638] on div at bounding box center [958, 655] width 700 height 88
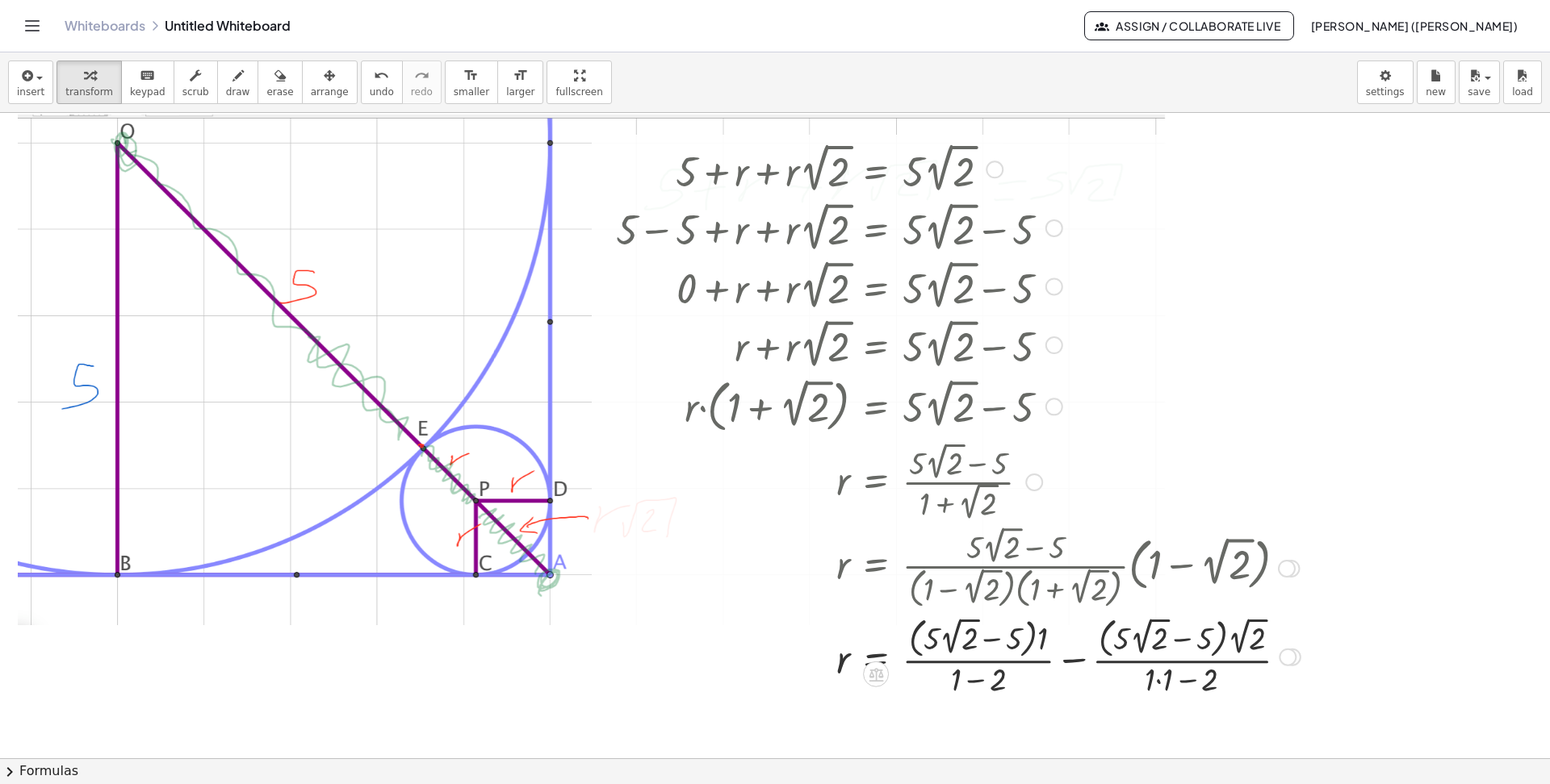
click at [1127, 638] on div at bounding box center [958, 655] width 700 height 88
click at [374, 77] on icon "undo" at bounding box center [381, 75] width 15 height 20
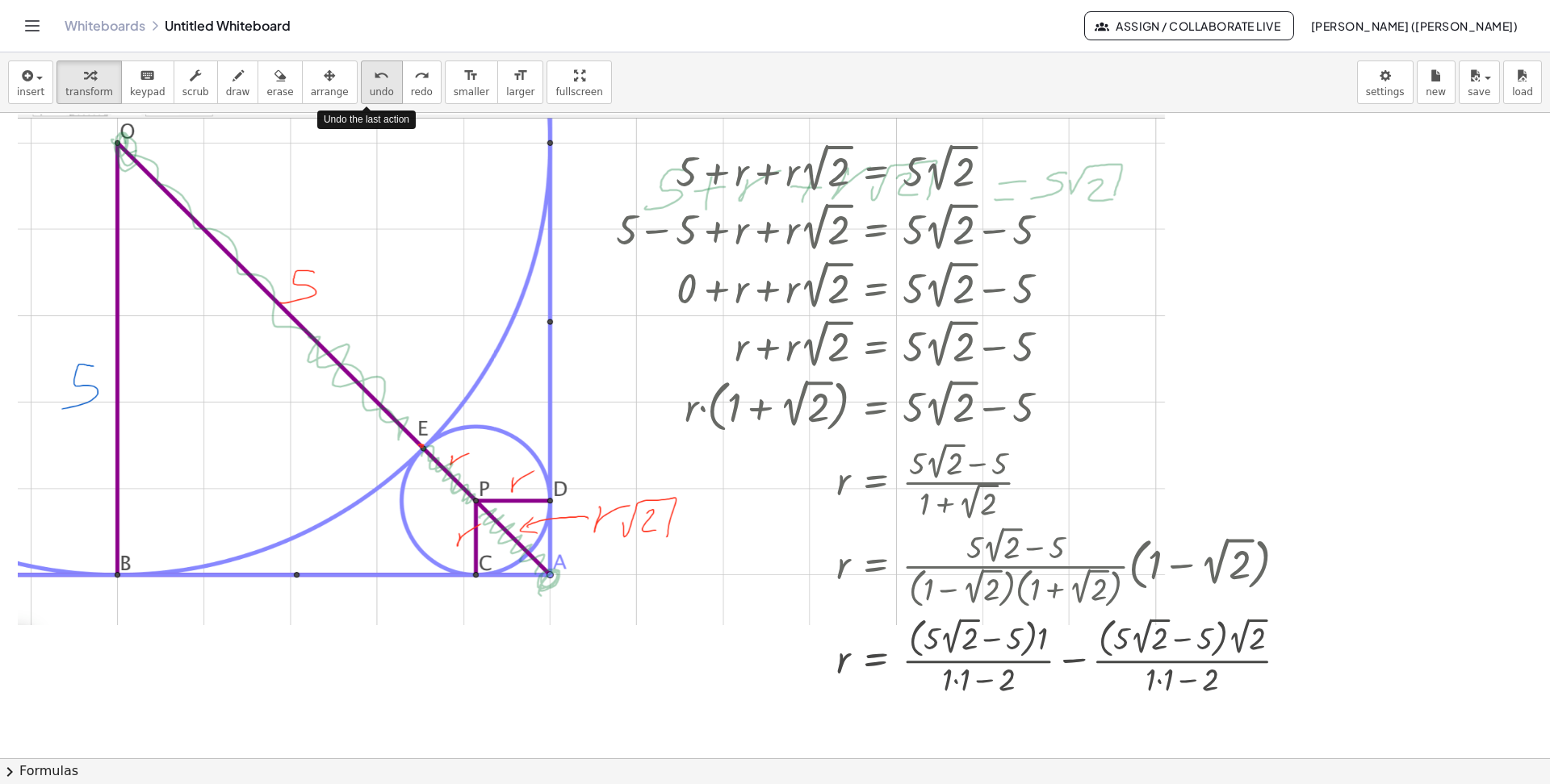
click at [374, 77] on icon "undo" at bounding box center [381, 75] width 15 height 20
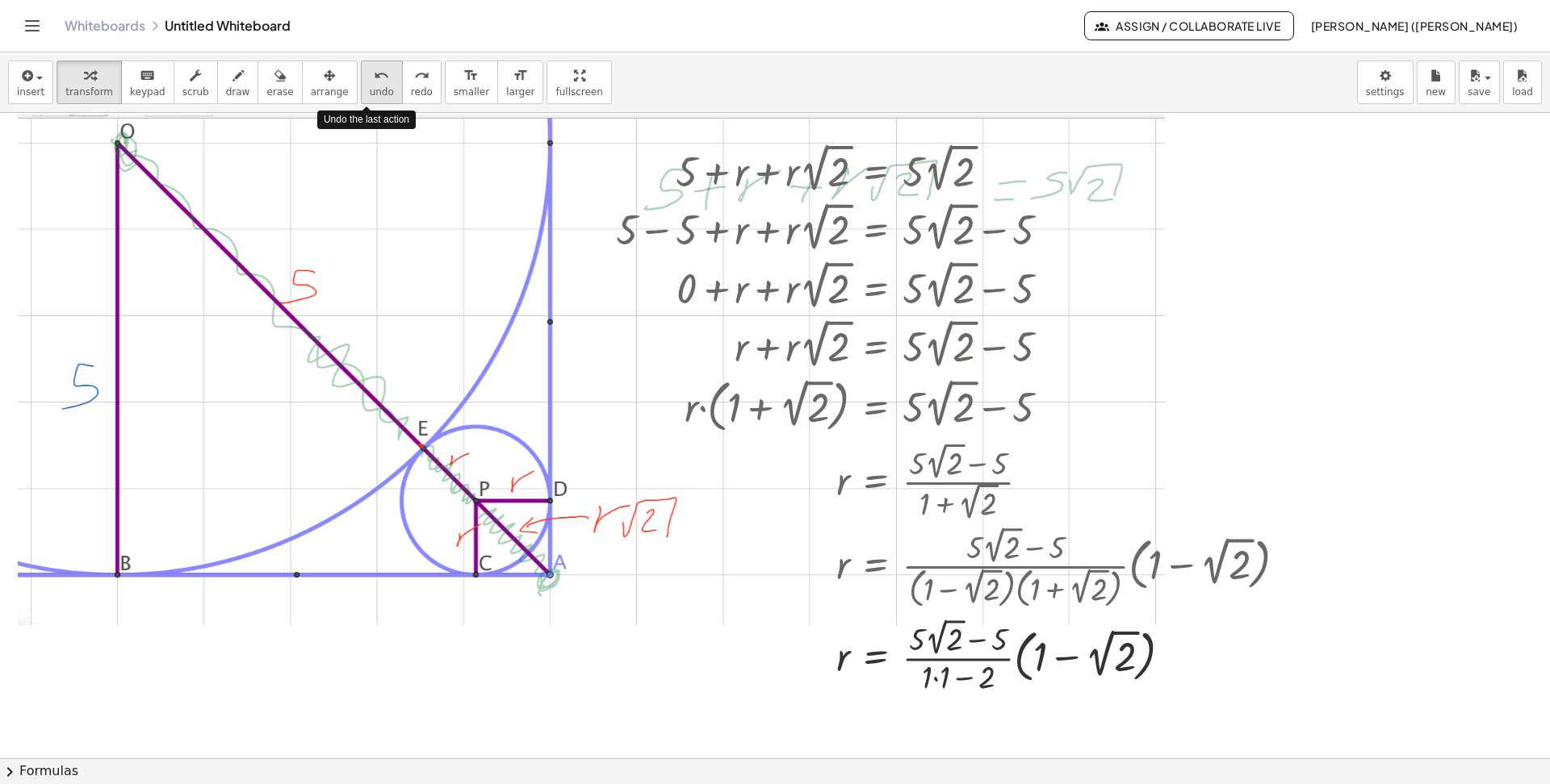
click at [374, 77] on icon "undo" at bounding box center [381, 75] width 15 height 20
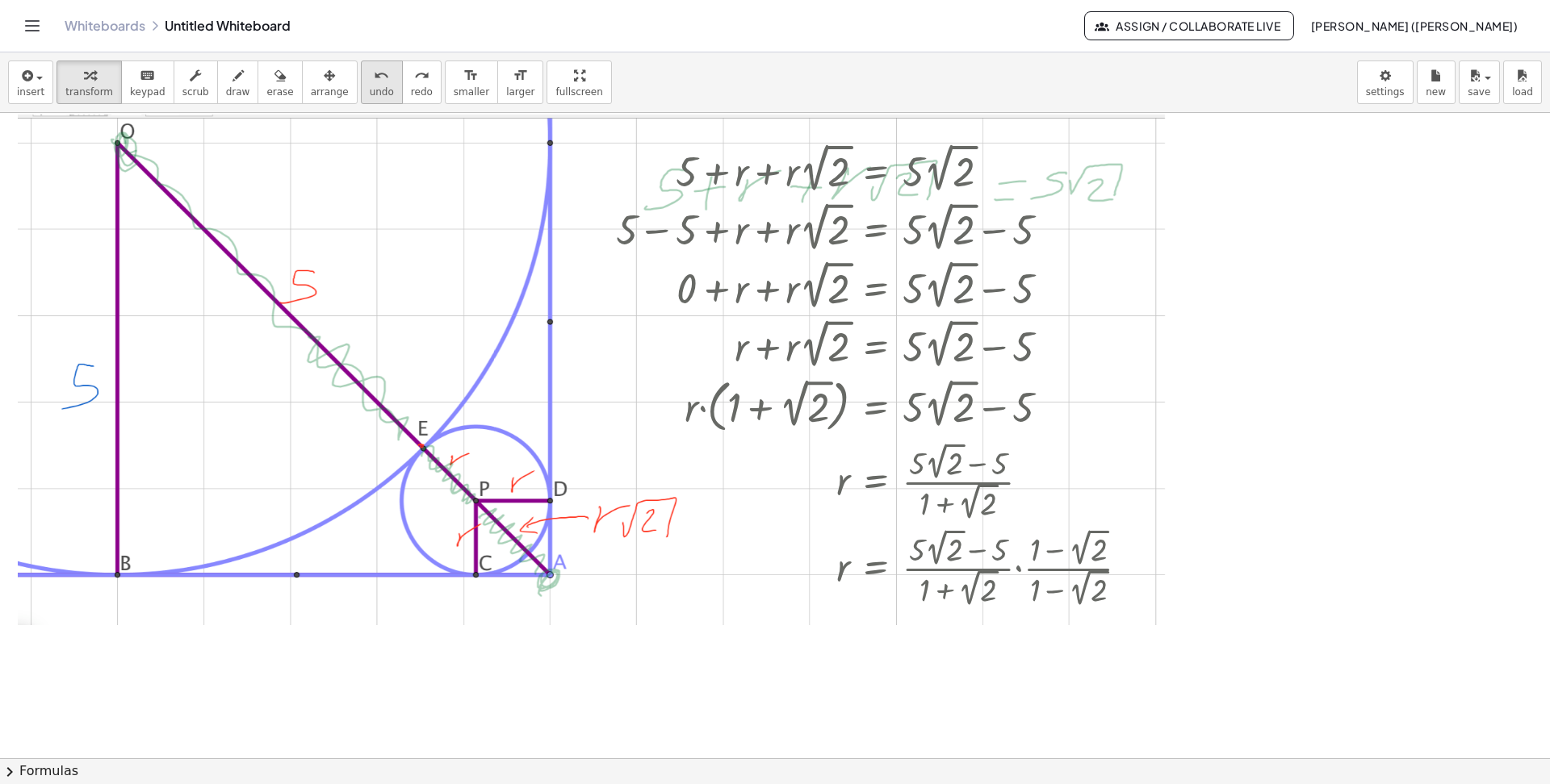
click at [374, 81] on icon "undo" at bounding box center [381, 75] width 15 height 20
drag, startPoint x: 997, startPoint y: 551, endPoint x: 918, endPoint y: 550, distance: 79.0
click at [374, 81] on icon "undo" at bounding box center [381, 75] width 15 height 20
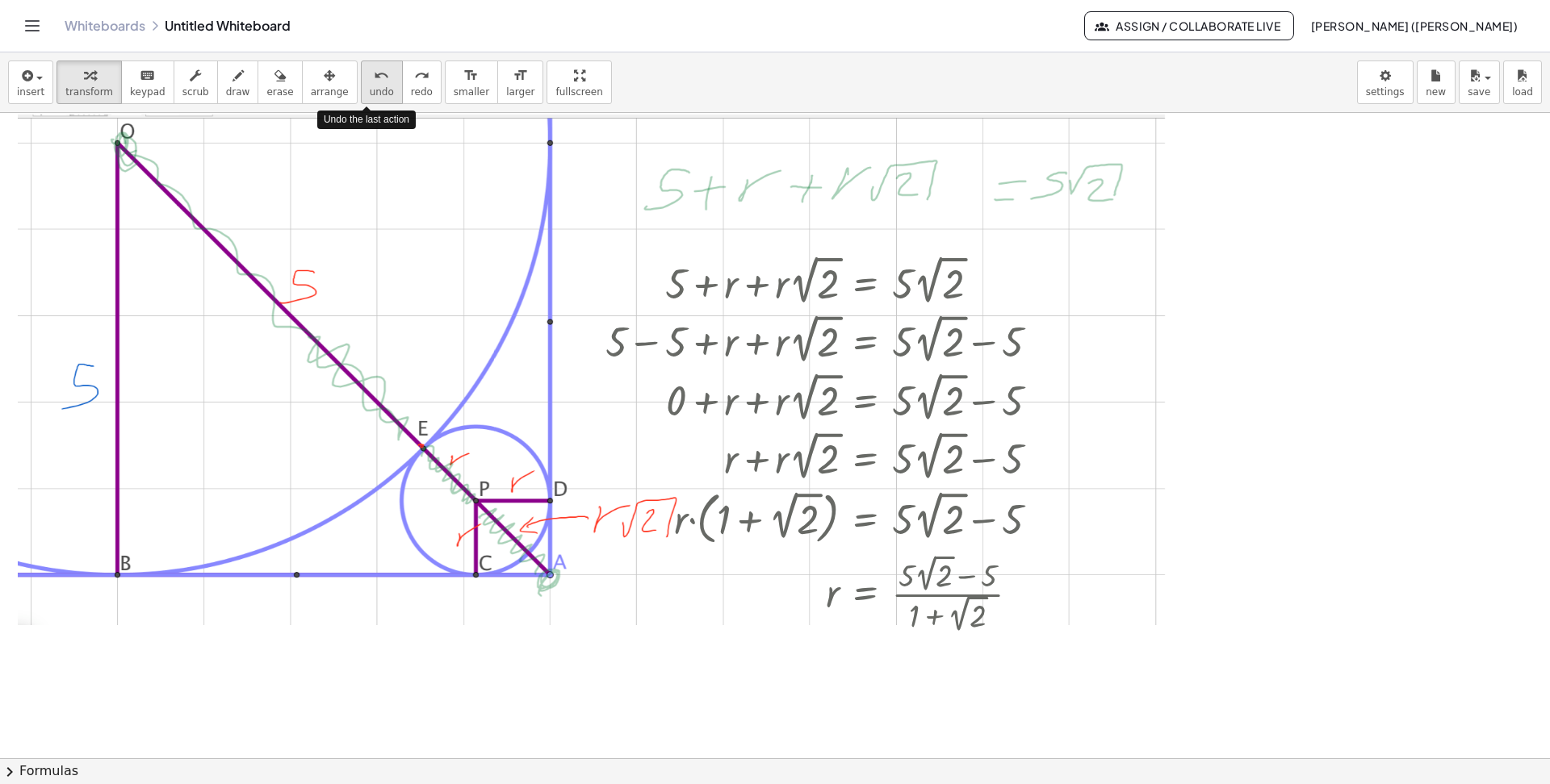
click at [374, 81] on icon "undo" at bounding box center [381, 75] width 15 height 20
drag, startPoint x: 988, startPoint y: 577, endPoint x: 910, endPoint y: 575, distance: 78.0
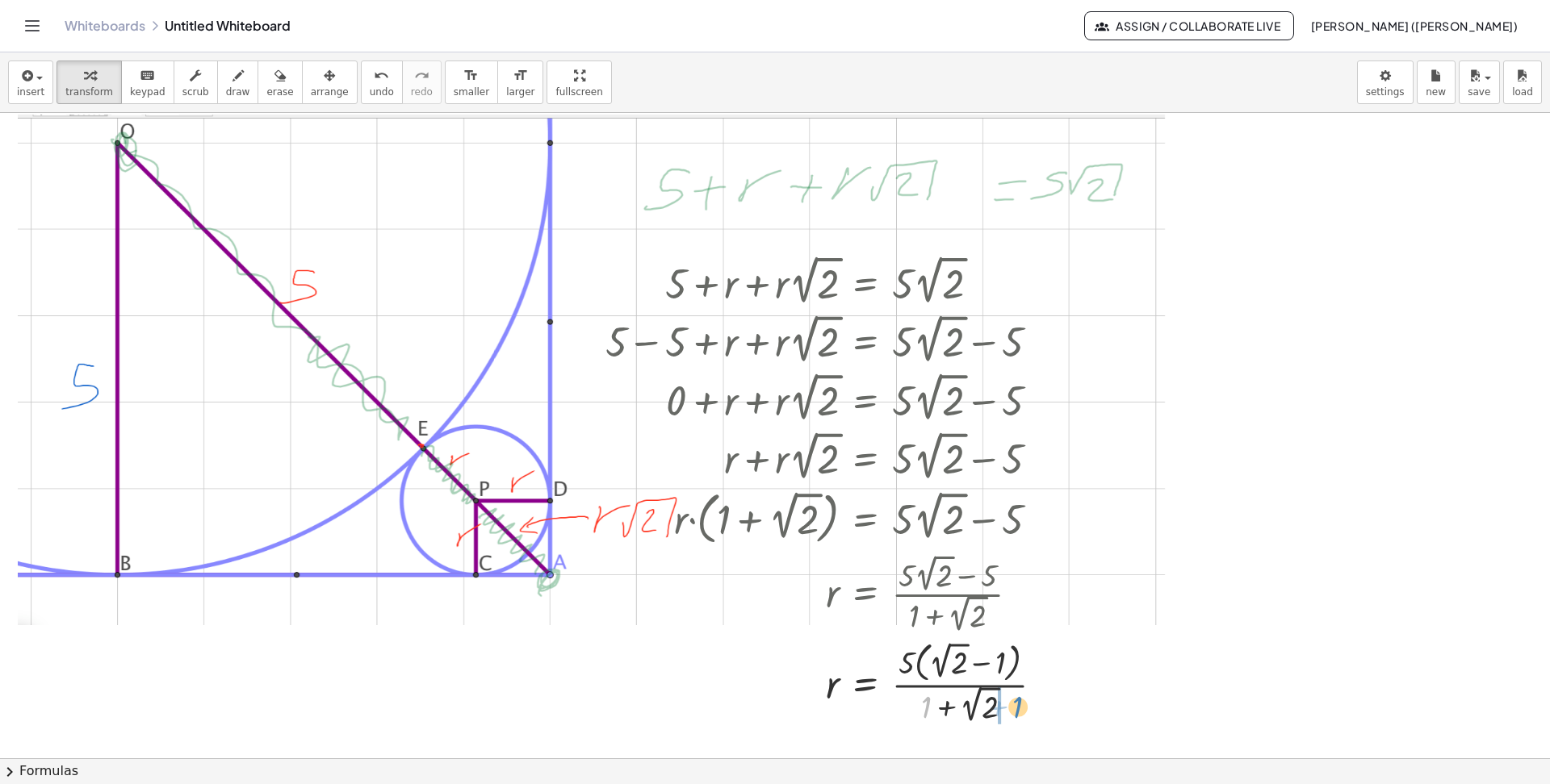
drag, startPoint x: 928, startPoint y: 704, endPoint x: 1019, endPoint y: 704, distance: 91.0
click at [1019, 638] on div at bounding box center [831, 681] width 466 height 92
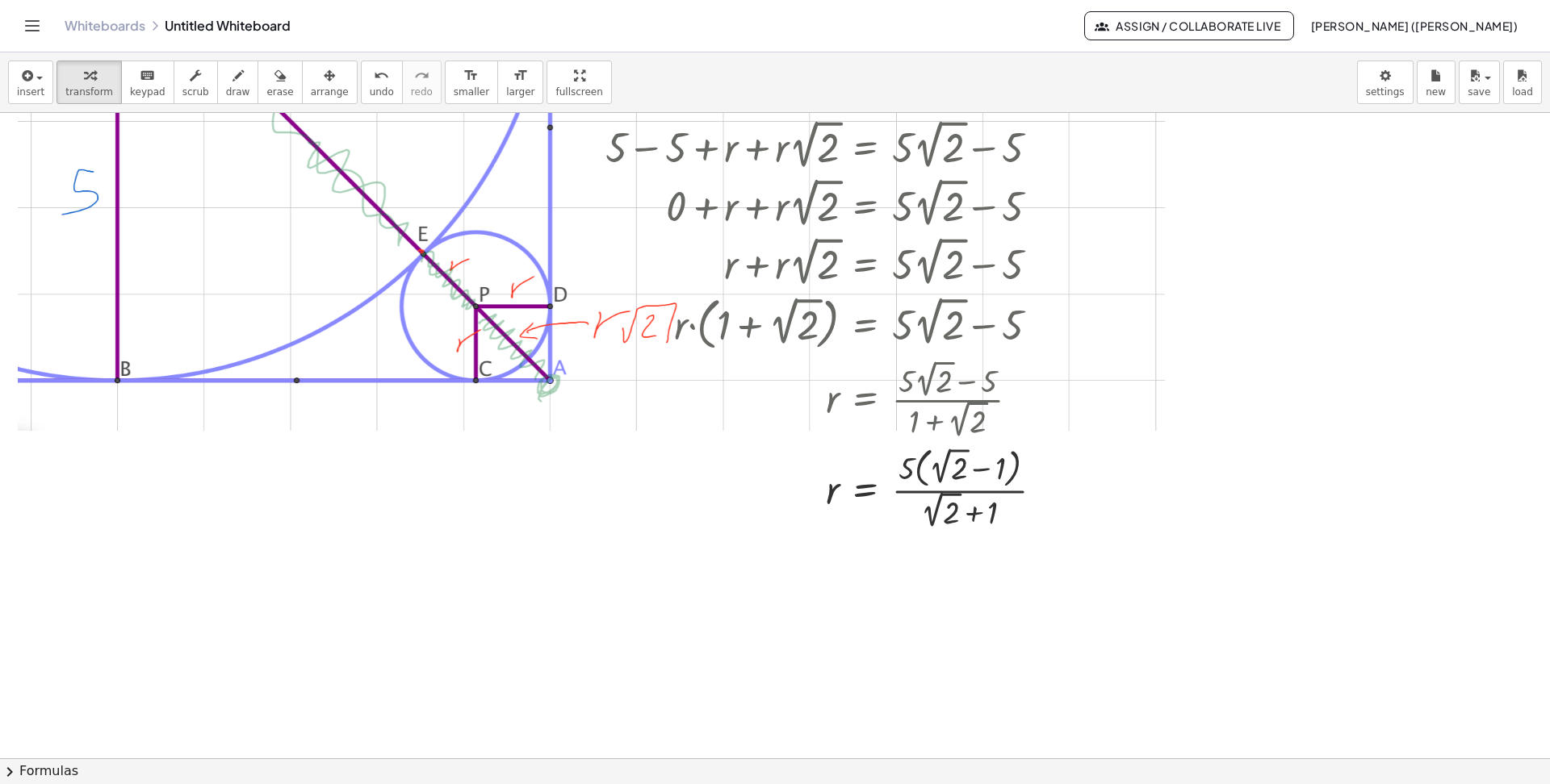
scroll to position [200, 0]
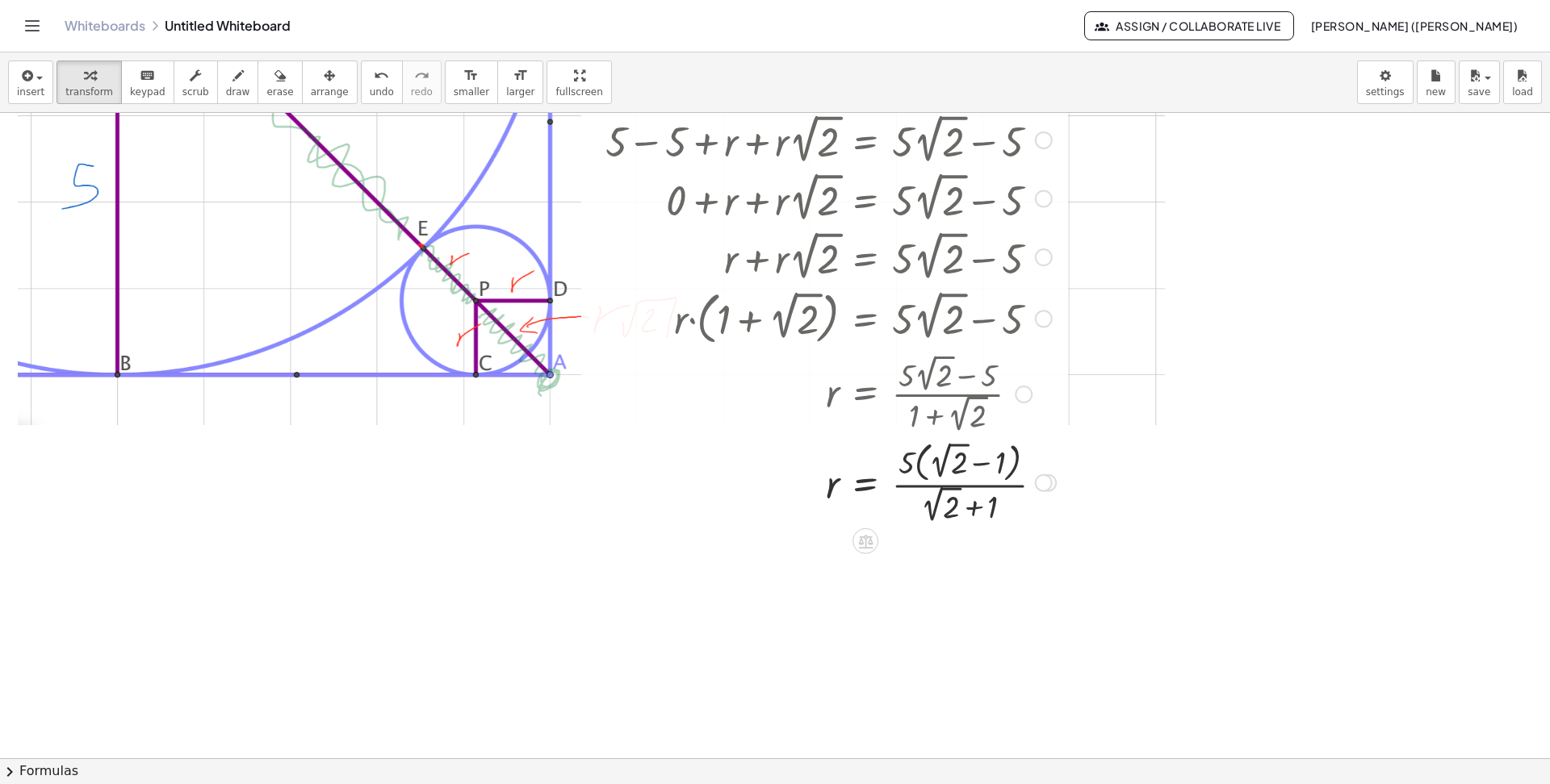
click at [1018, 486] on div at bounding box center [831, 481] width 466 height 92
click at [1042, 484] on div at bounding box center [1043, 483] width 18 height 18
click at [1087, 448] on span "Transform line" at bounding box center [1113, 446] width 72 height 13
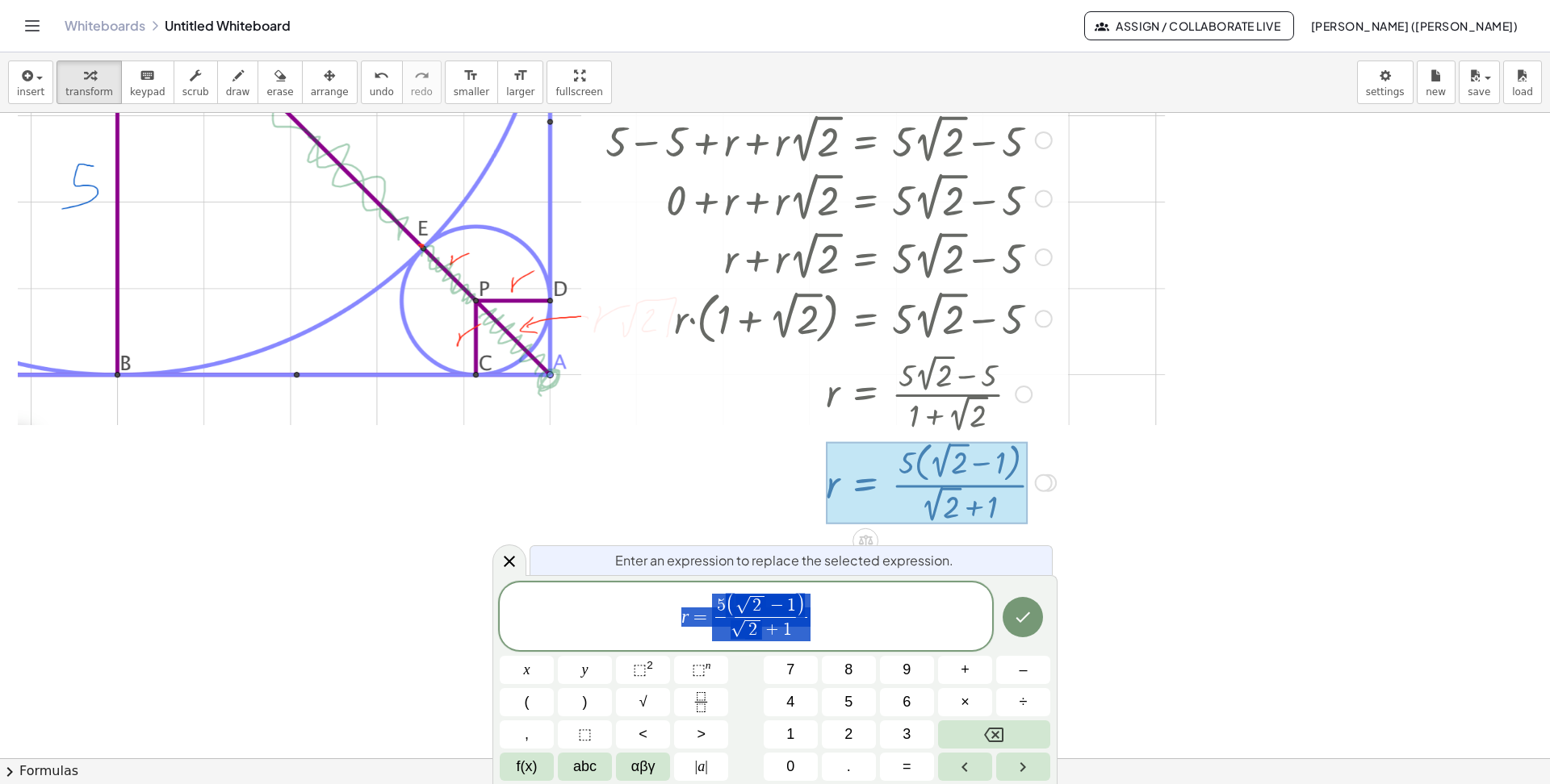
click at [810, 607] on span "r = 5 ( √ 2 − 1 ) √ 2 + 1 ​" at bounding box center [746, 618] width 493 height 51
click at [968, 638] on span "×" at bounding box center [964, 702] width 8 height 22
click at [706, 638] on icon "Fraction" at bounding box center [700, 702] width 20 height 20
click at [648, 638] on button "√" at bounding box center [642, 702] width 54 height 28
click at [798, 628] on span "​" at bounding box center [816, 627] width 64 height 22
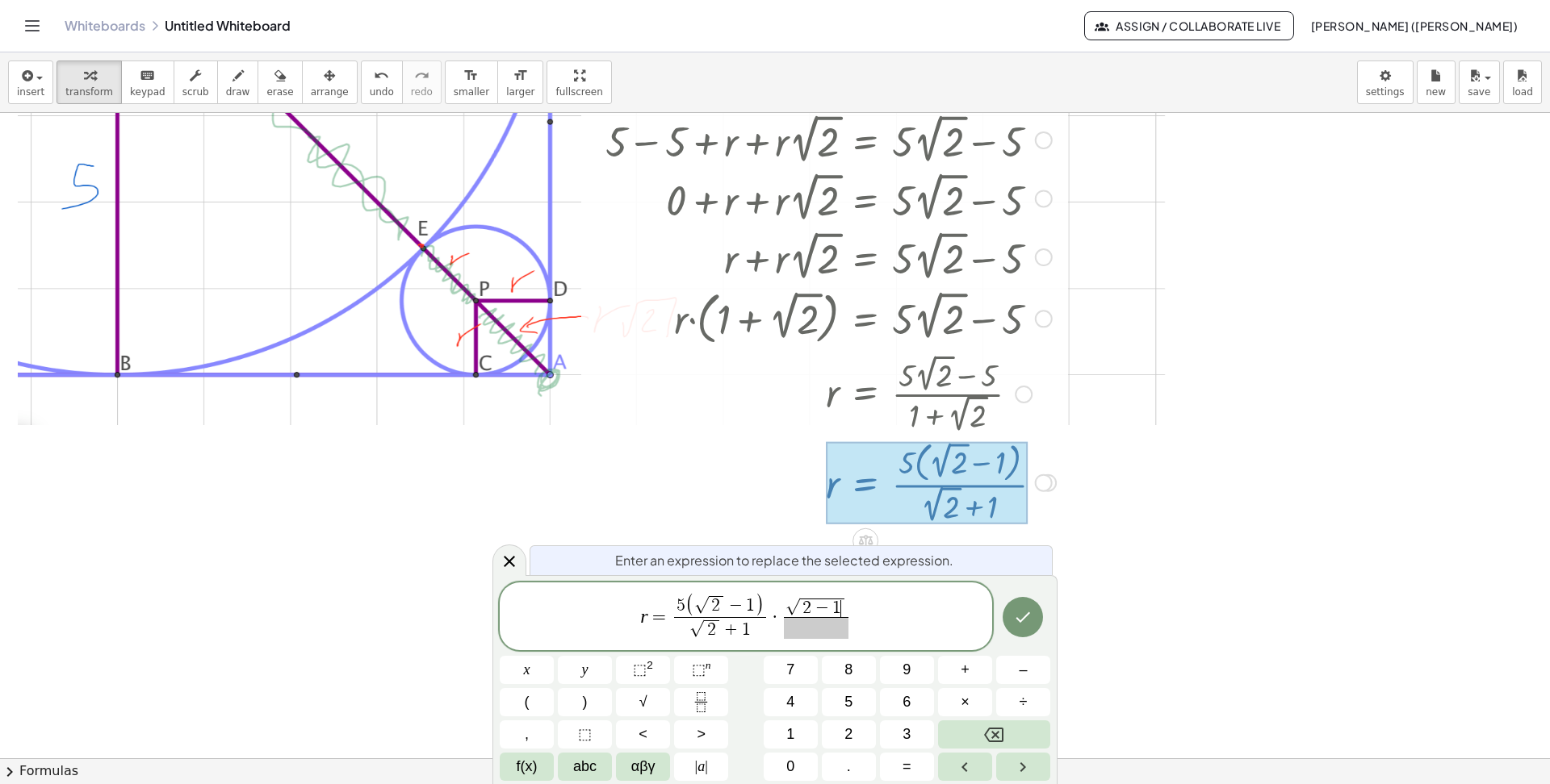
click at [843, 604] on span "2 − 1 ​" at bounding box center [821, 608] width 44 height 20
click at [810, 628] on span at bounding box center [816, 627] width 64 height 22
click at [652, 638] on button "√" at bounding box center [642, 702] width 54 height 28
click at [1033, 619] on button "Done" at bounding box center [1022, 617] width 41 height 41
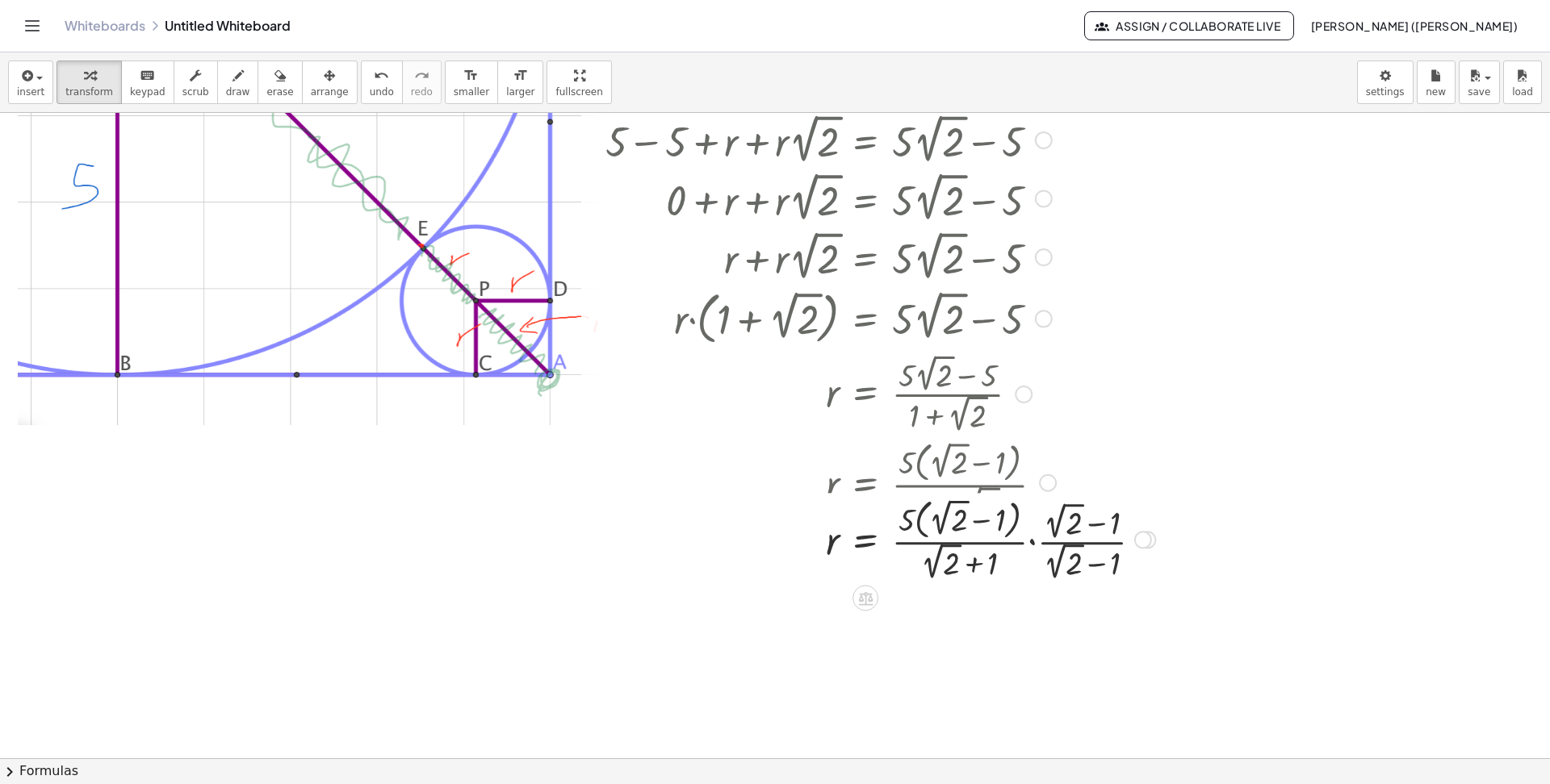
drag, startPoint x: 1144, startPoint y: 572, endPoint x: 1142, endPoint y: 544, distance: 28.1
click at [866, 540] on div "r = · · 5 · ( + 2 √ 2 − 1 ) · ( + 2 √ 2 + 1 ) · · ( + 2 √ 2 − 1 ) · ( + 2 √ 2 −…" at bounding box center [866, 540] width 0 height 0
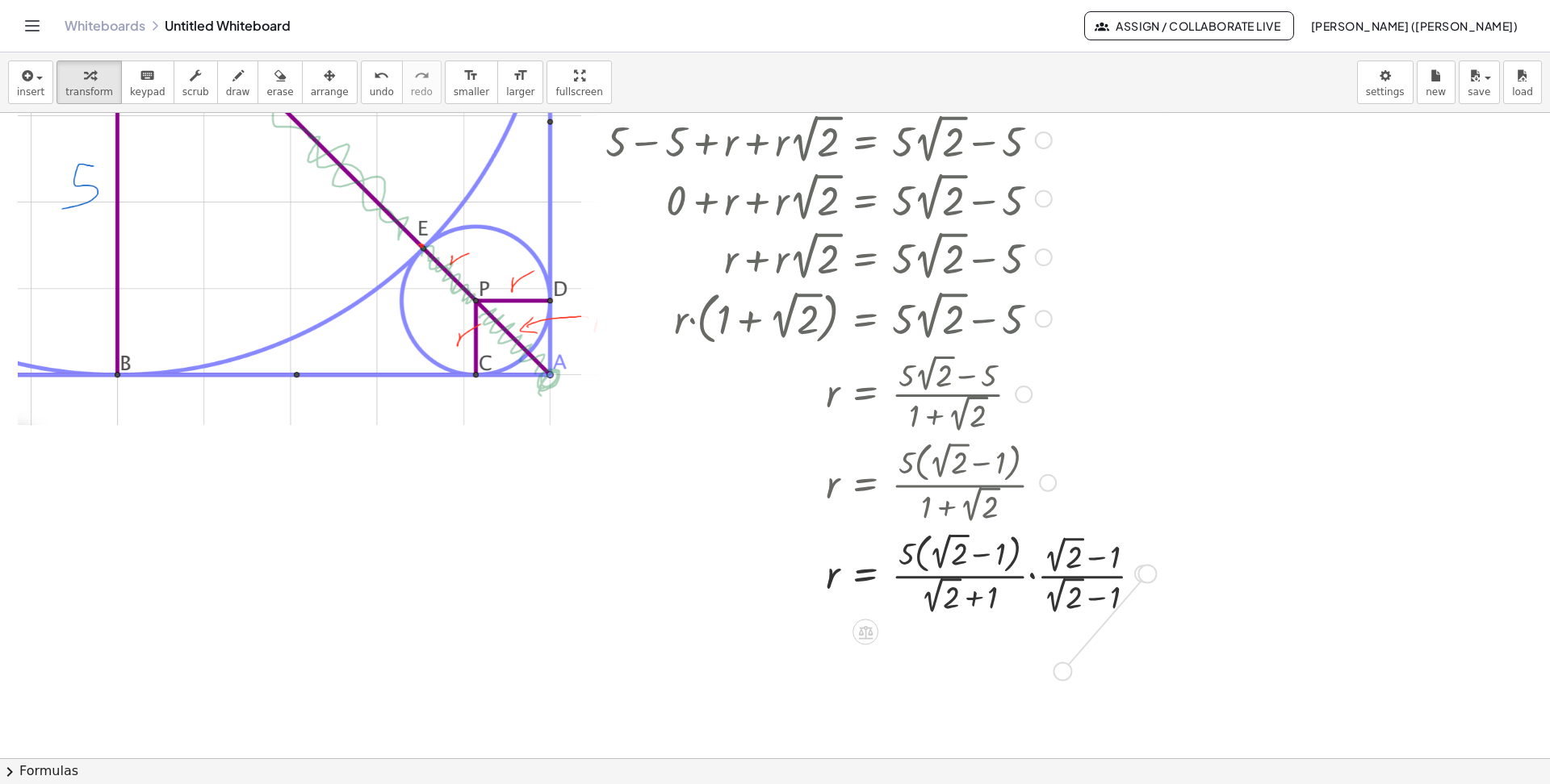
drag, startPoint x: 1148, startPoint y: 571, endPoint x: 1078, endPoint y: 672, distance: 122.9
click at [1067, 638] on div "+ 5 + r + · r · 2 √ 2 = · 5 · 2 √ 2 + 5 − 5 + r + · r · 2 √ 2 = + · 5 · 2 √ 2 −…" at bounding box center [775, 559] width 1550 height 1291
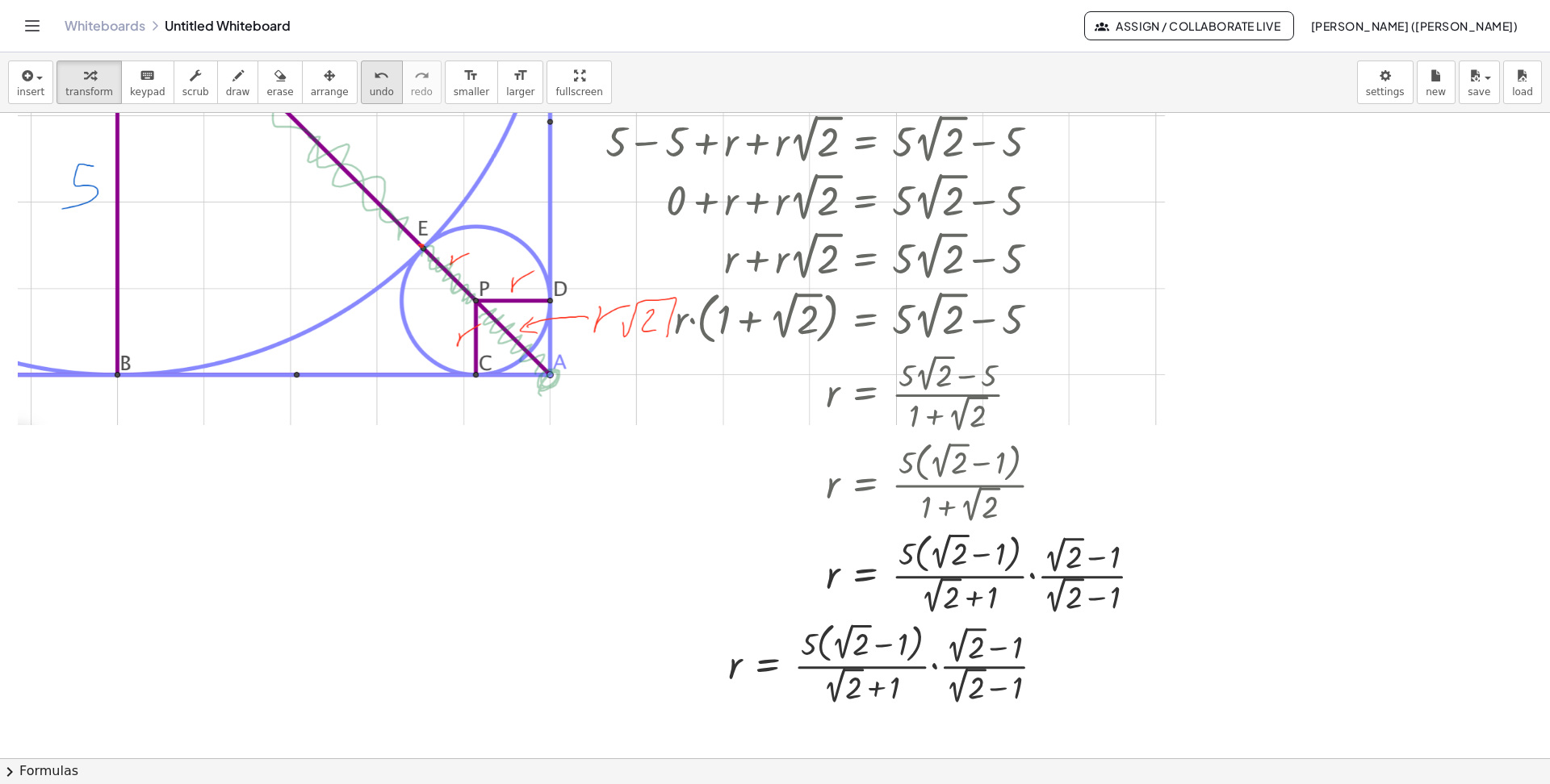
click at [376, 75] on div "undo" at bounding box center [382, 75] width 25 height 20
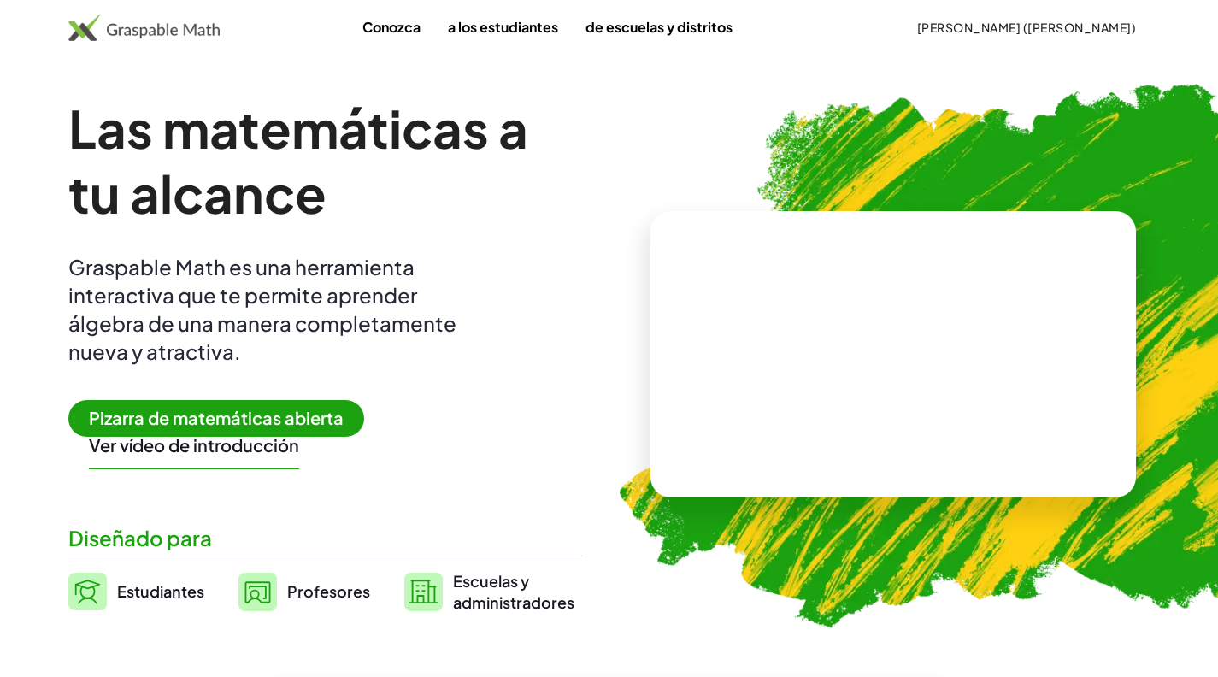
click at [1032, 27] on font "[PERSON_NAME] ([PERSON_NAME])" at bounding box center [1026, 27] width 219 height 15
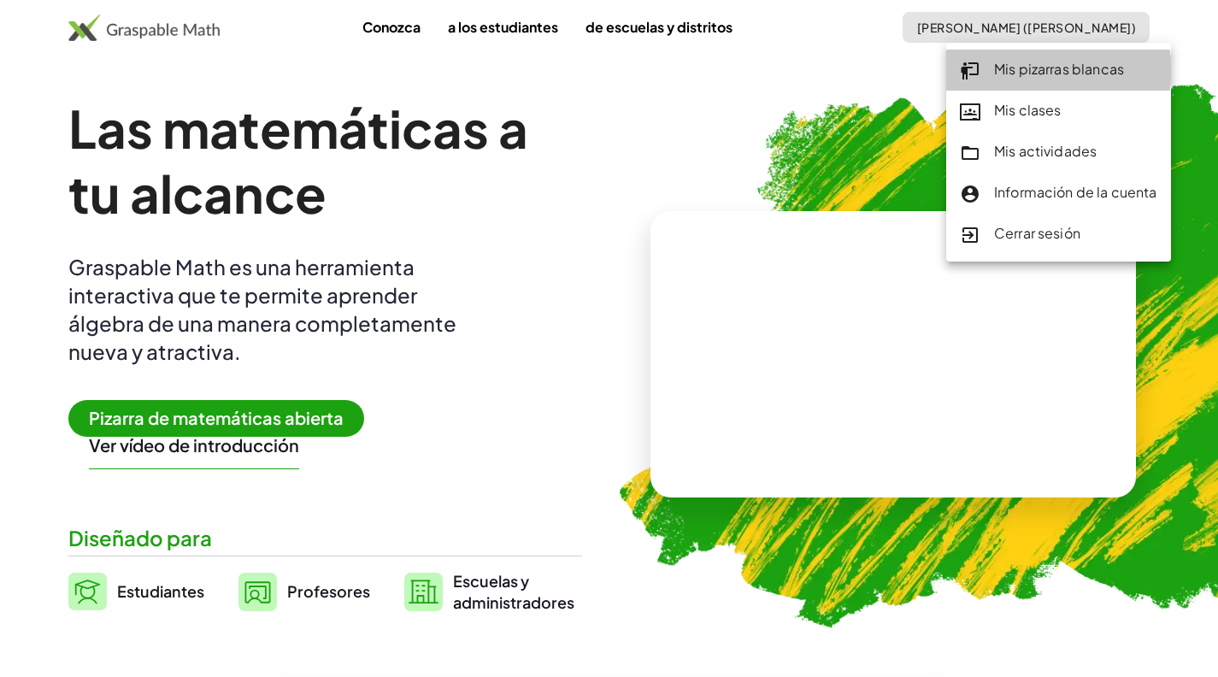
click at [1002, 69] on font "Mis pizarras blancas" at bounding box center [1059, 69] width 130 height 18
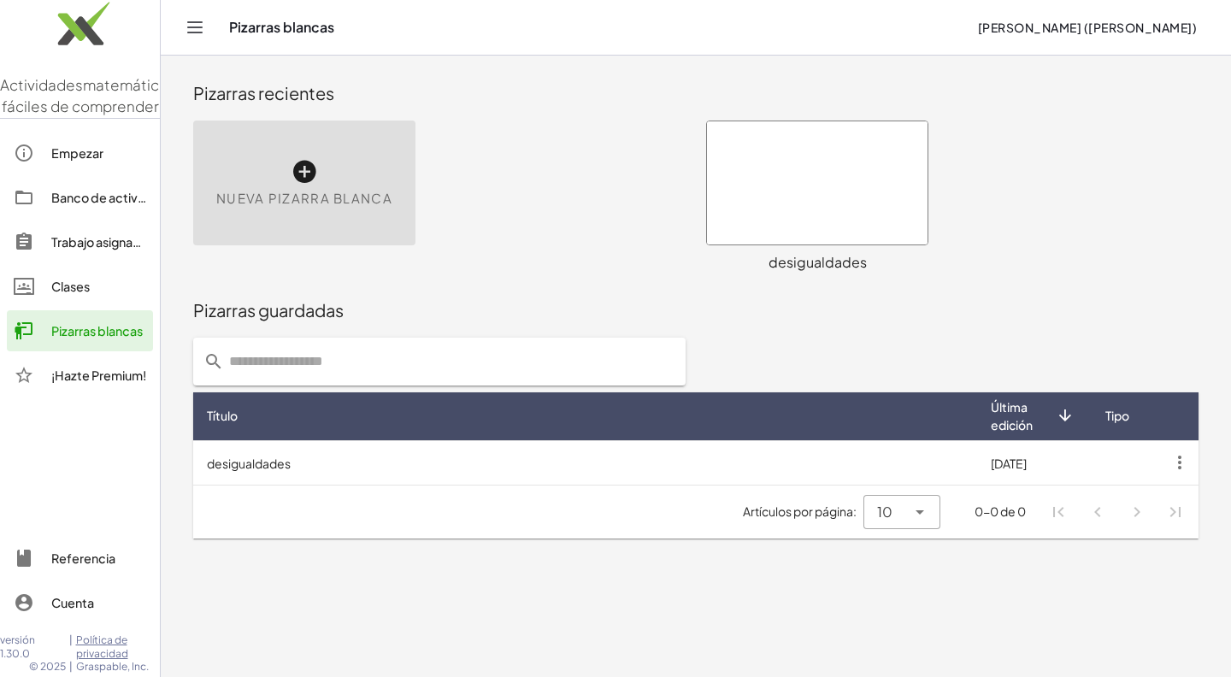
click at [313, 160] on icon at bounding box center [304, 171] width 27 height 27
